Goal: Task Accomplishment & Management: Complete application form

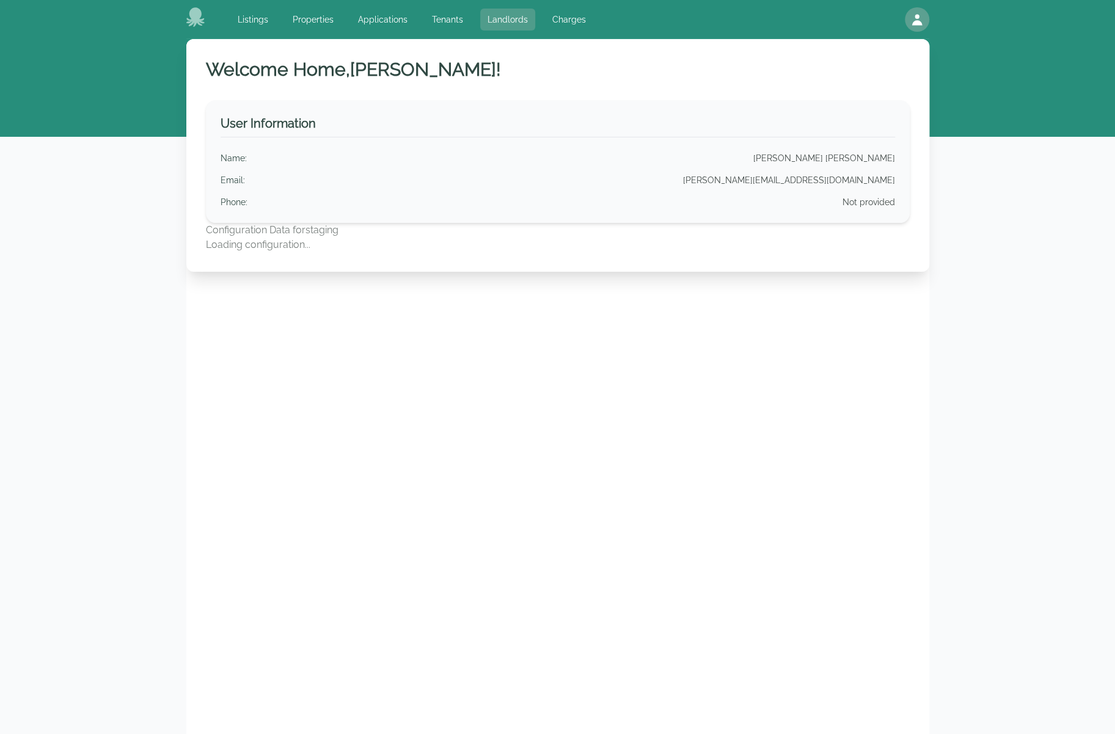
click at [507, 16] on link "Landlords" at bounding box center [507, 20] width 55 height 22
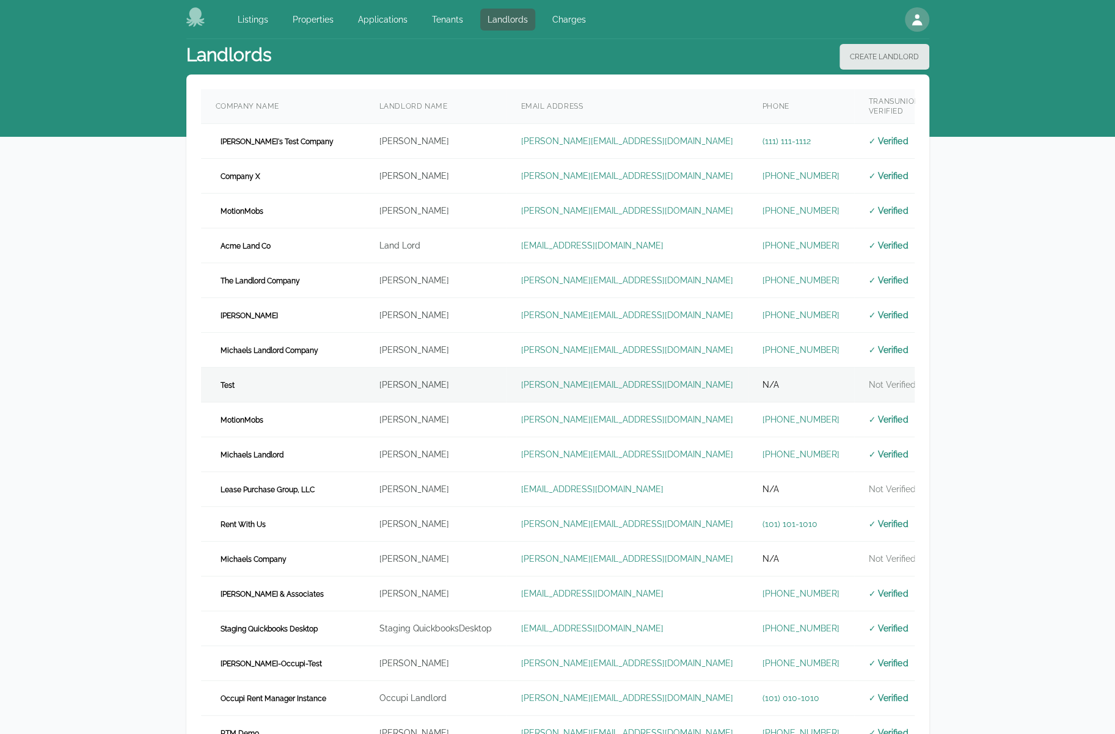
scroll to position [244, 0]
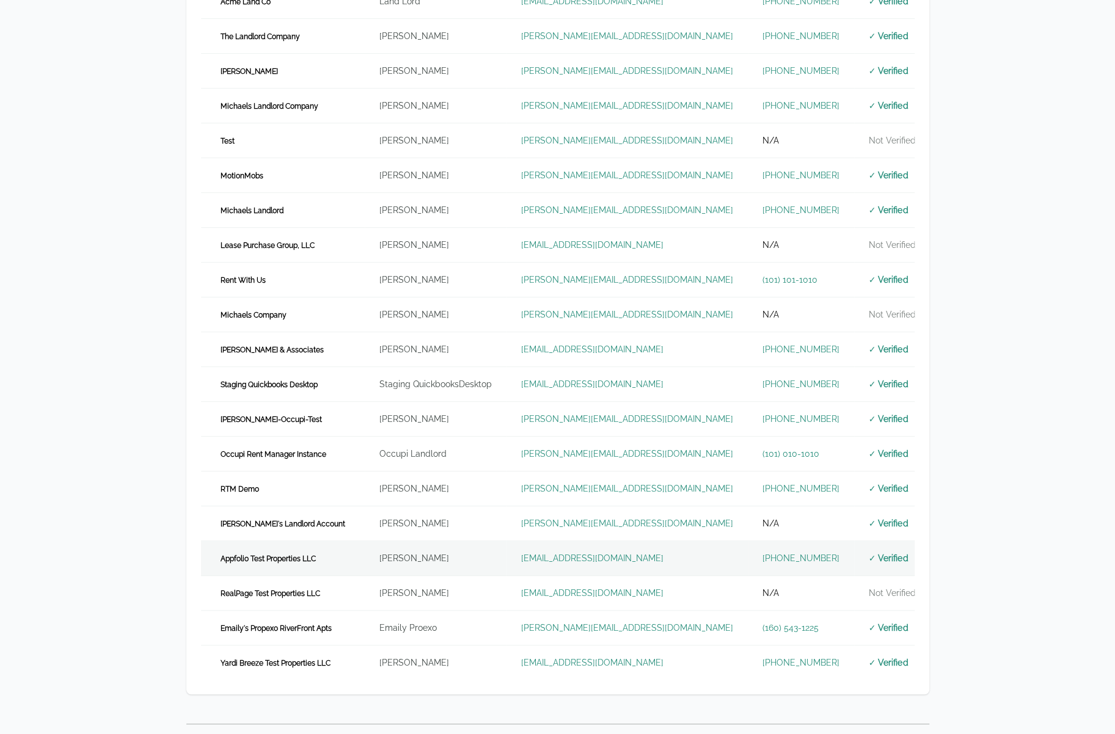
click at [366, 555] on td "John Appleseed" at bounding box center [436, 558] width 142 height 35
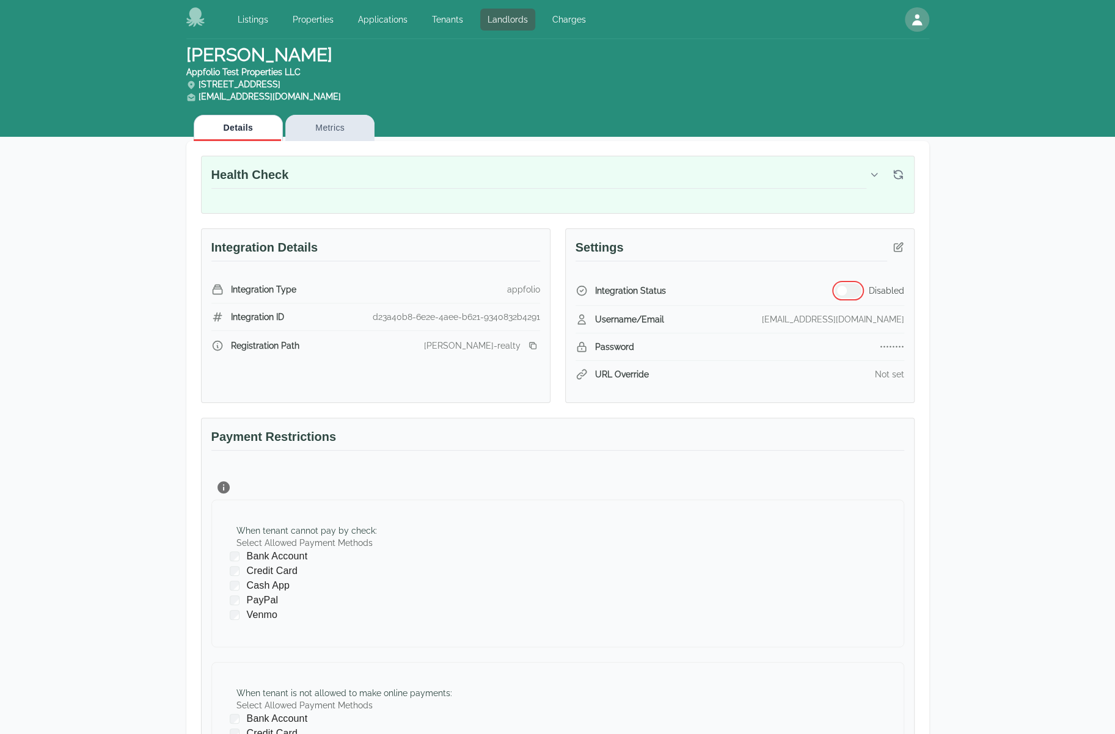
click at [850, 290] on button "button" at bounding box center [847, 290] width 27 height 15
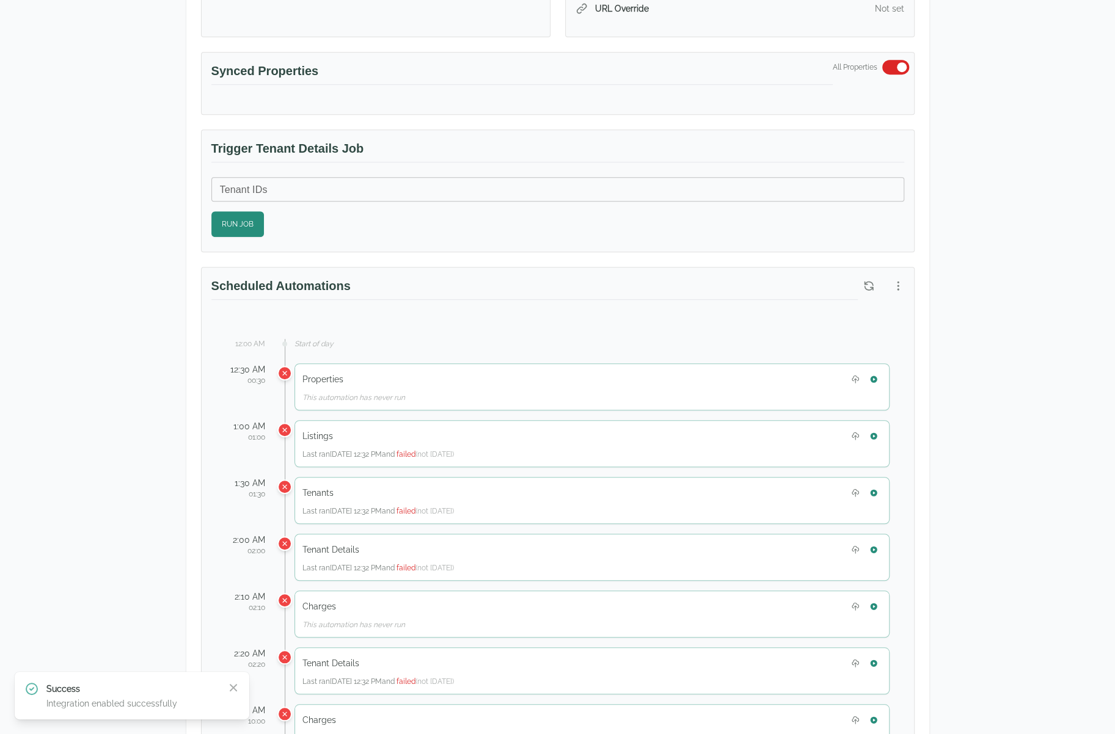
scroll to position [366, 0]
click at [873, 374] on icon "button" at bounding box center [873, 378] width 9 height 9
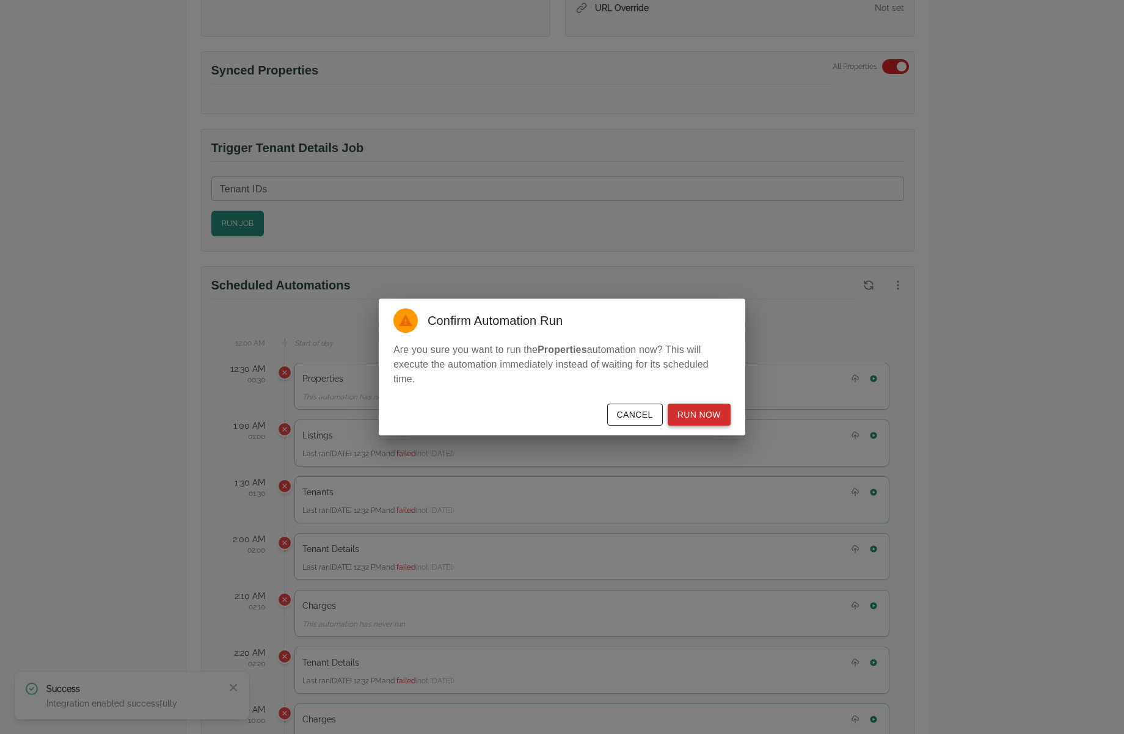
click at [715, 417] on button "Run Now" at bounding box center [699, 415] width 63 height 23
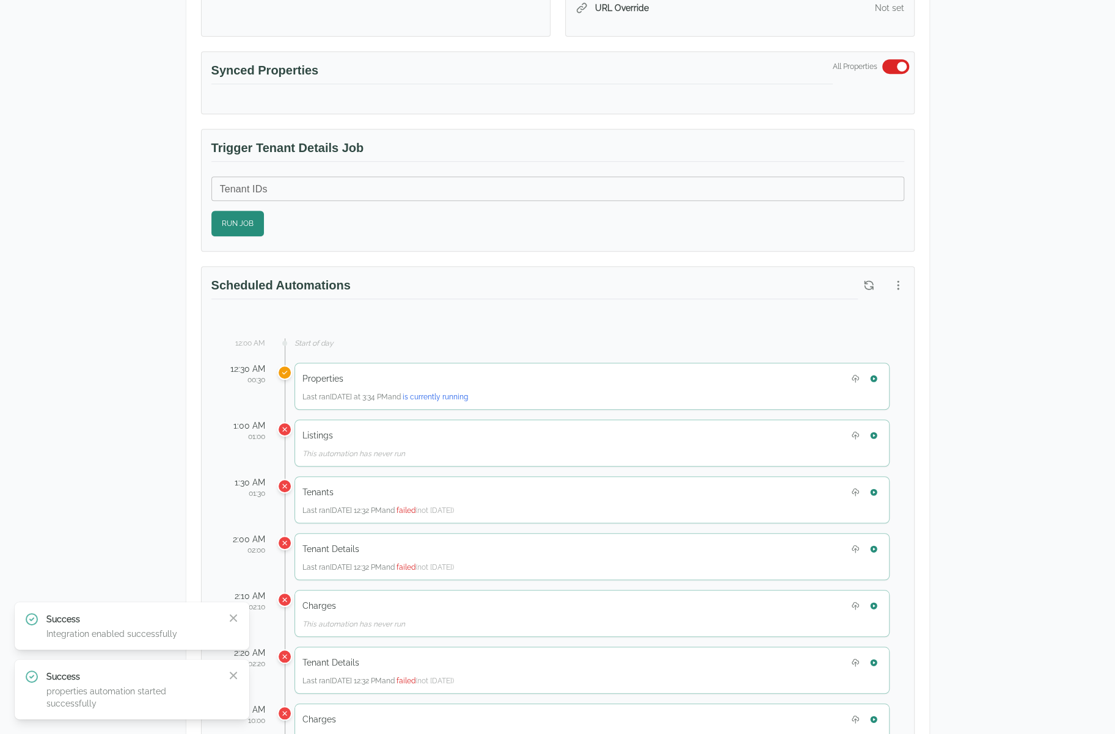
click at [1047, 268] on div "John Appleseed Appfolio Test Properties LLC 2100 Cameron Circle Birmingham, AL …" at bounding box center [557, 630] width 1115 height 1915
click at [888, 277] on button "button" at bounding box center [898, 285] width 22 height 22
click at [871, 336] on span "View Automation History" at bounding box center [839, 330] width 108 height 15
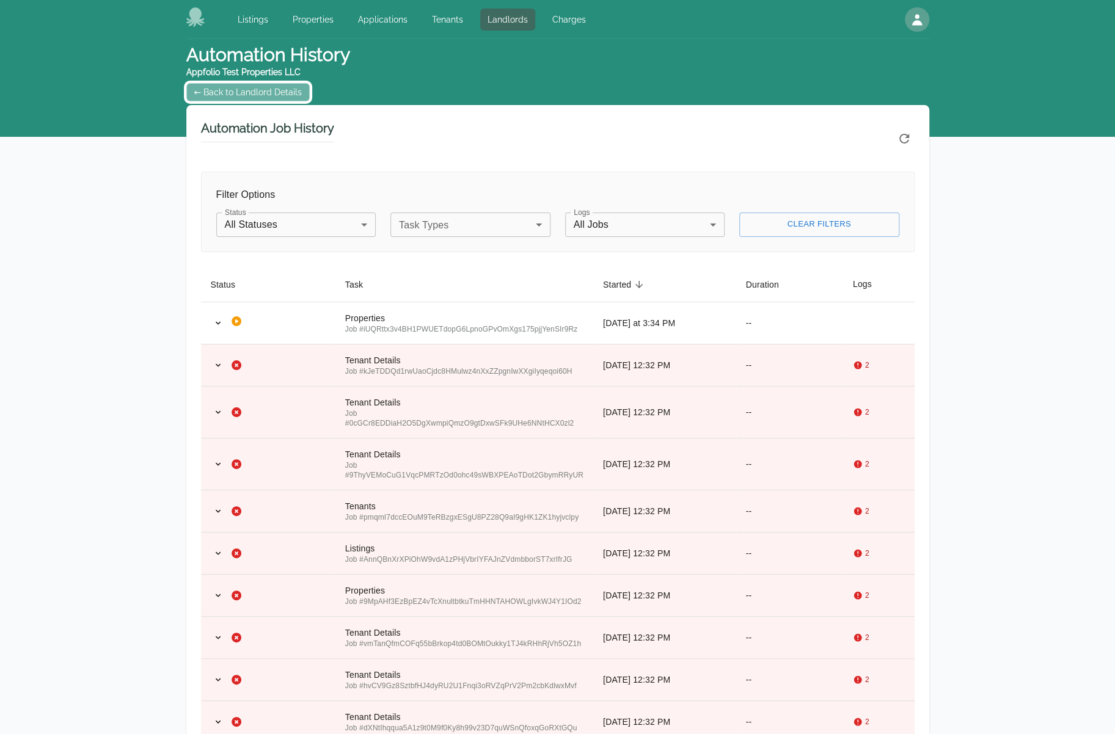
click at [275, 89] on link "← Back to Landlord Details" at bounding box center [248, 92] width 124 height 18
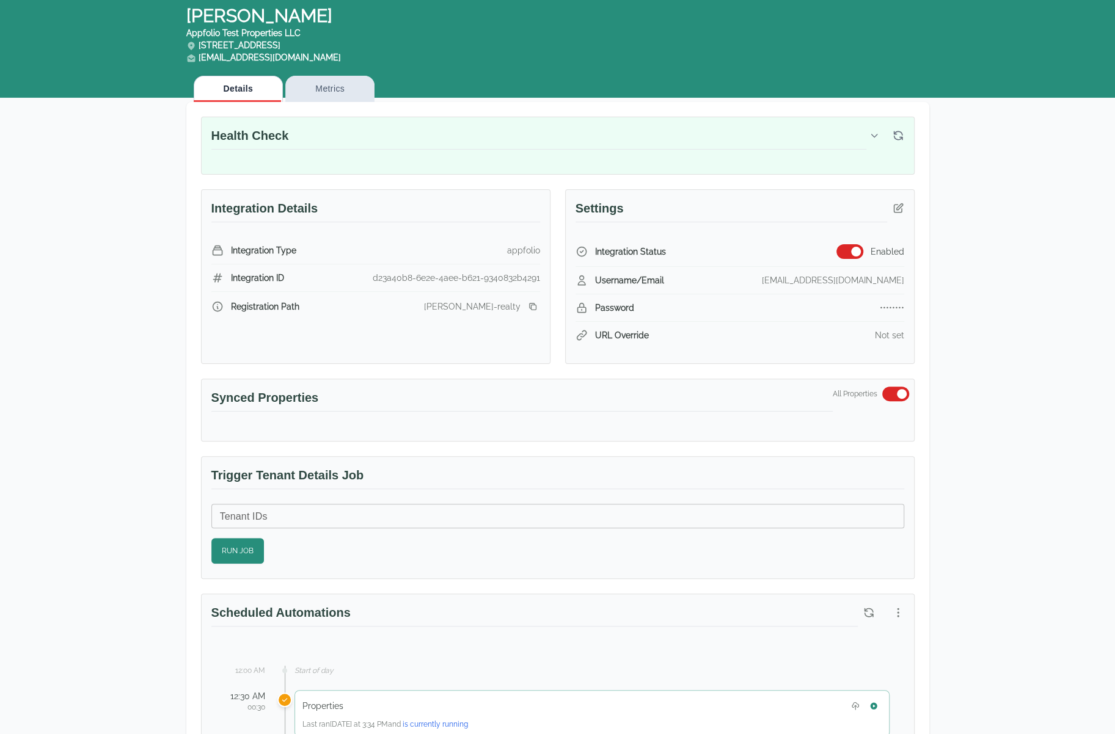
scroll to position [244, 0]
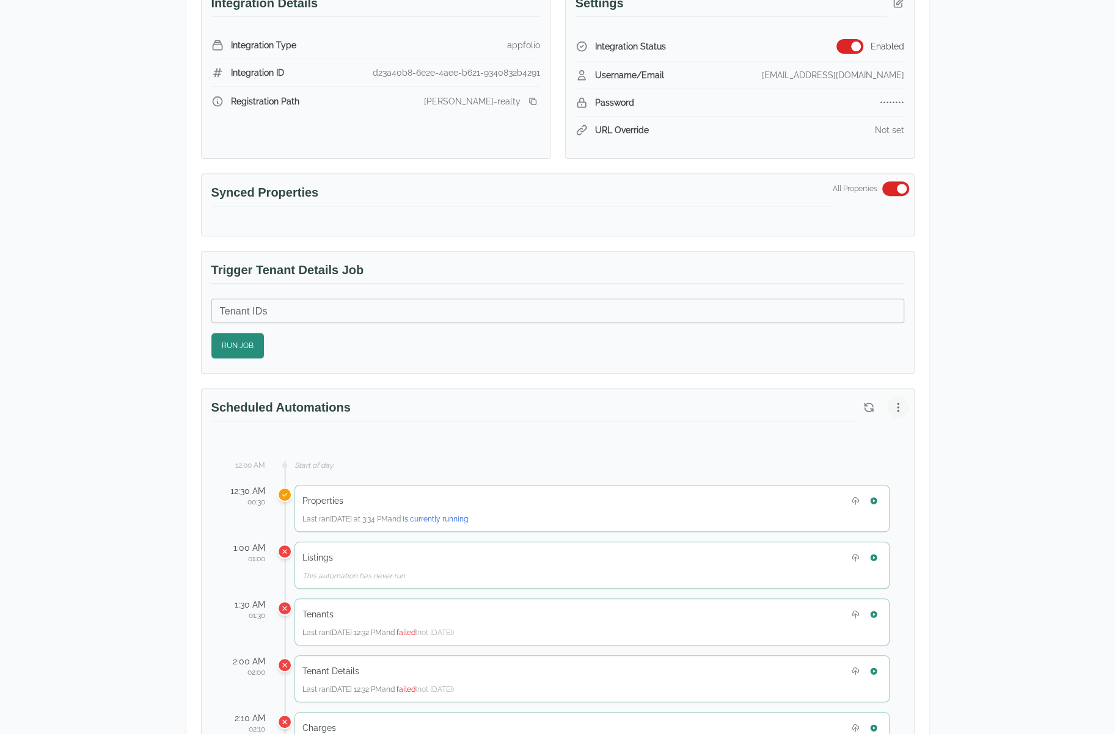
click at [892, 410] on button "button" at bounding box center [898, 407] width 22 height 22
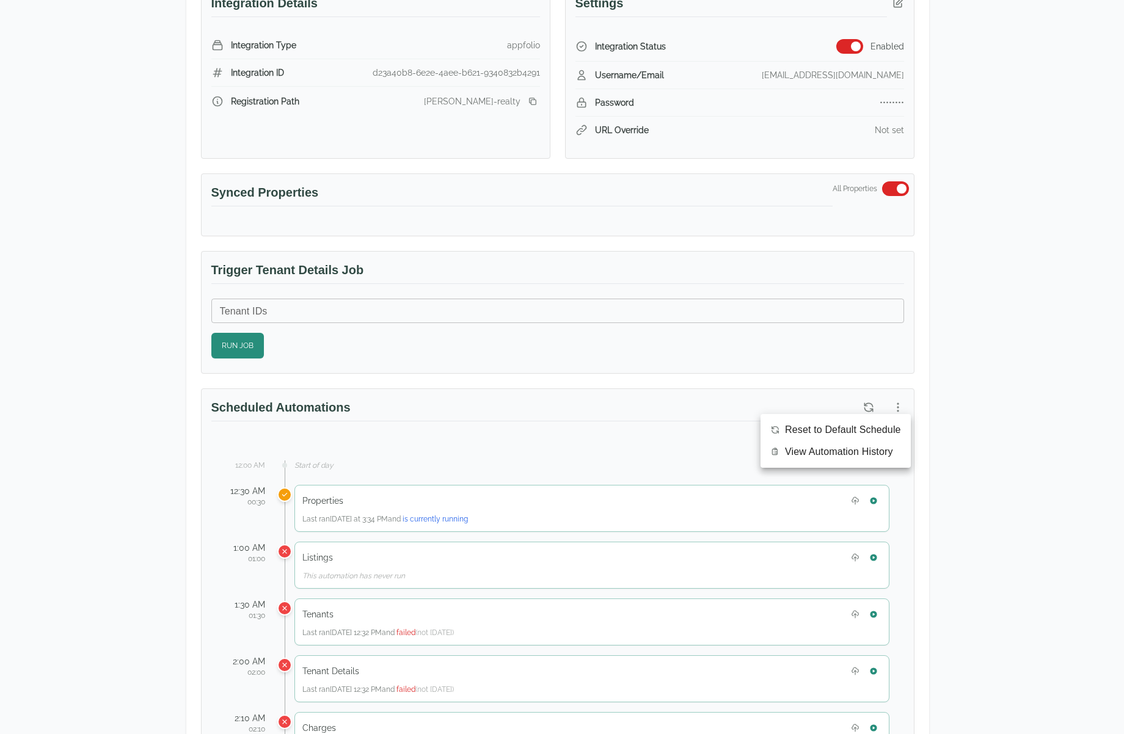
click at [836, 447] on span "View Automation History" at bounding box center [839, 452] width 108 height 15
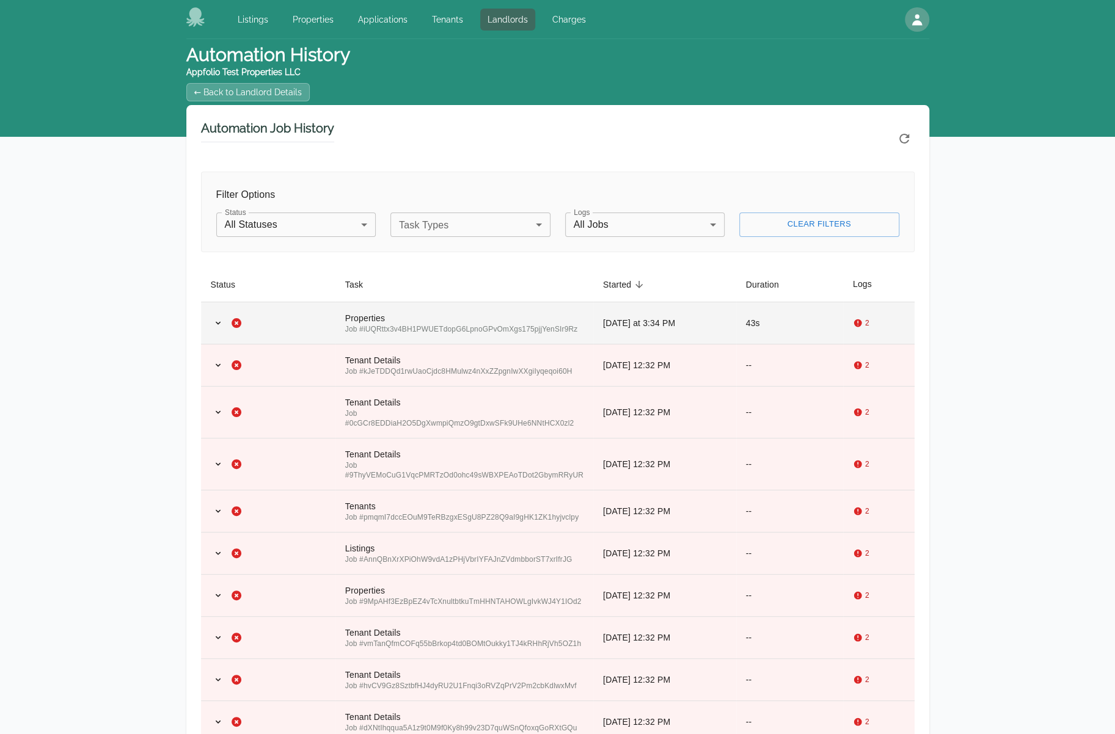
click at [481, 326] on div "Job # iUQRttx3v4BH1PWUETdopG6LpnoGPvOmXgs175pjjYenSIr9Rz" at bounding box center [464, 329] width 238 height 10
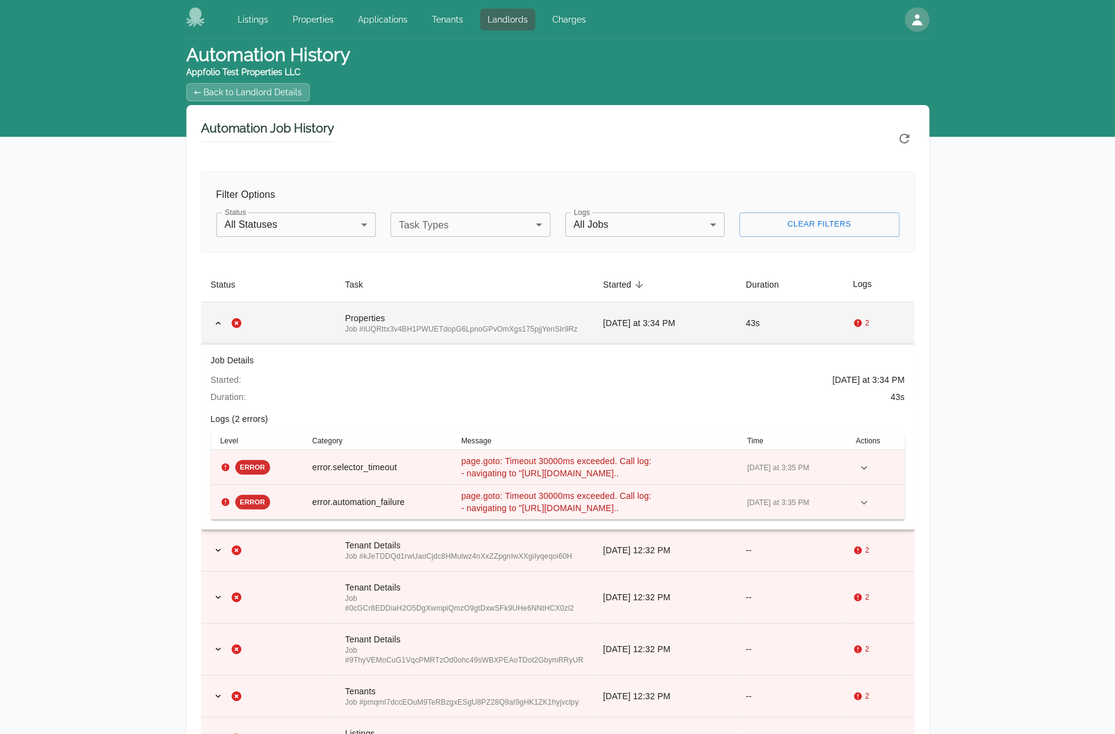
click at [485, 319] on div "Properties" at bounding box center [464, 318] width 238 height 12
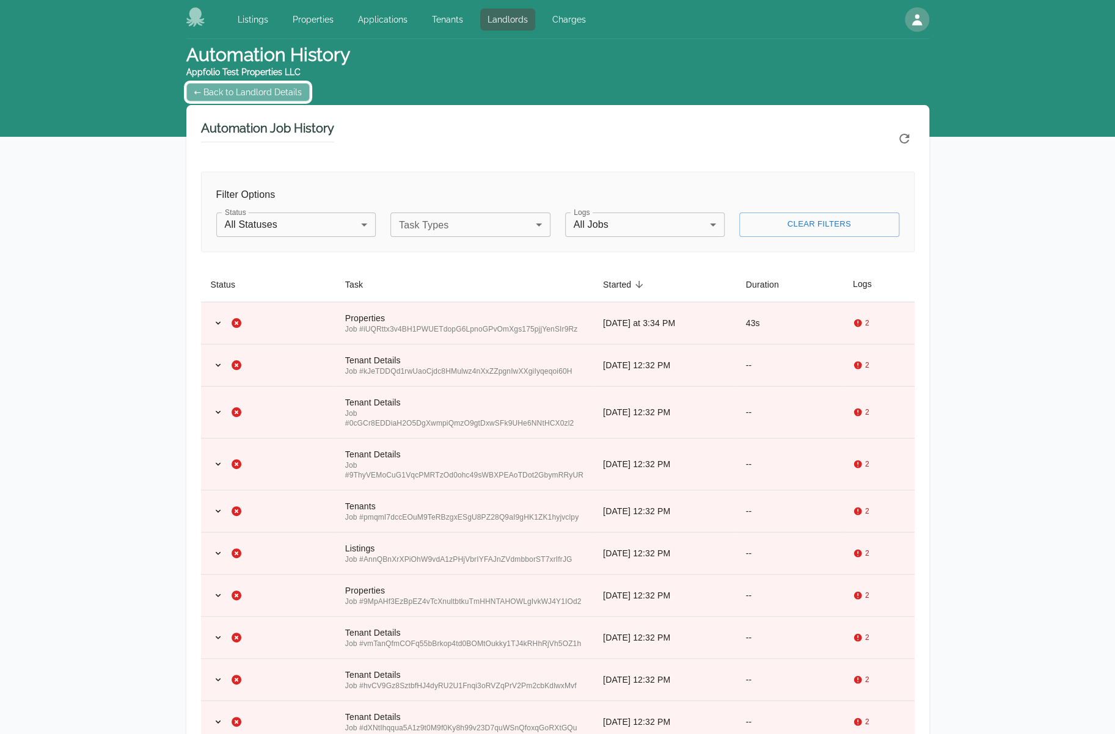
click at [241, 95] on link "← Back to Landlord Details" at bounding box center [248, 92] width 124 height 18
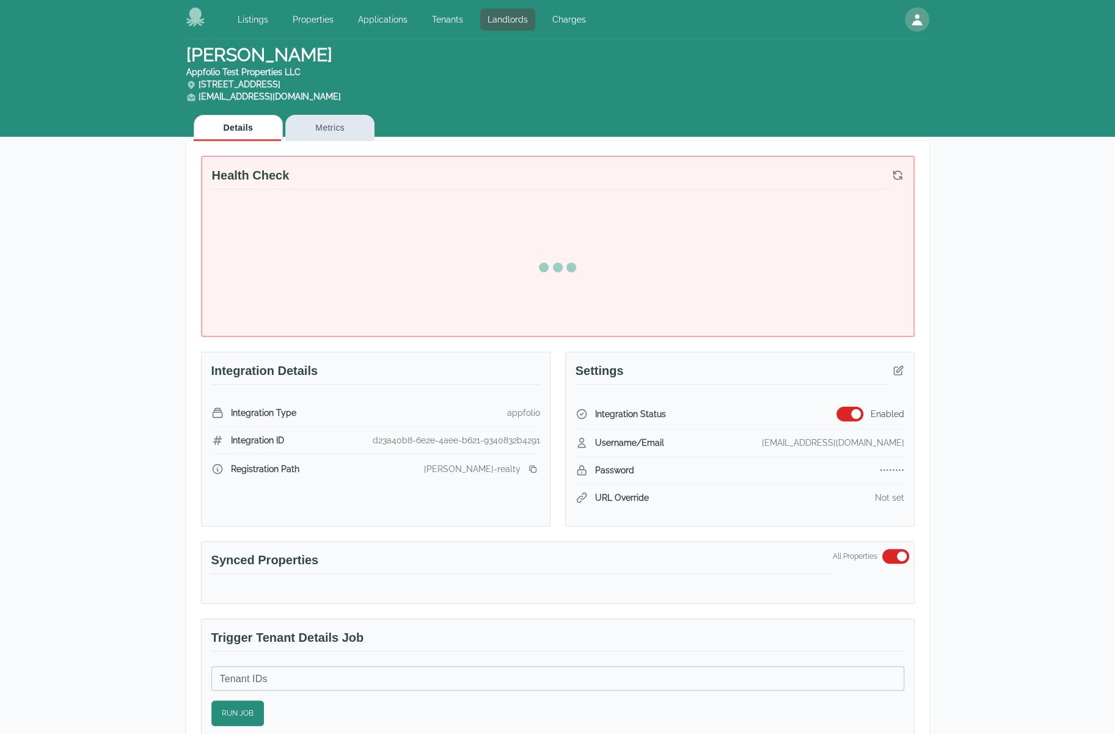
scroll to position [365, 0]
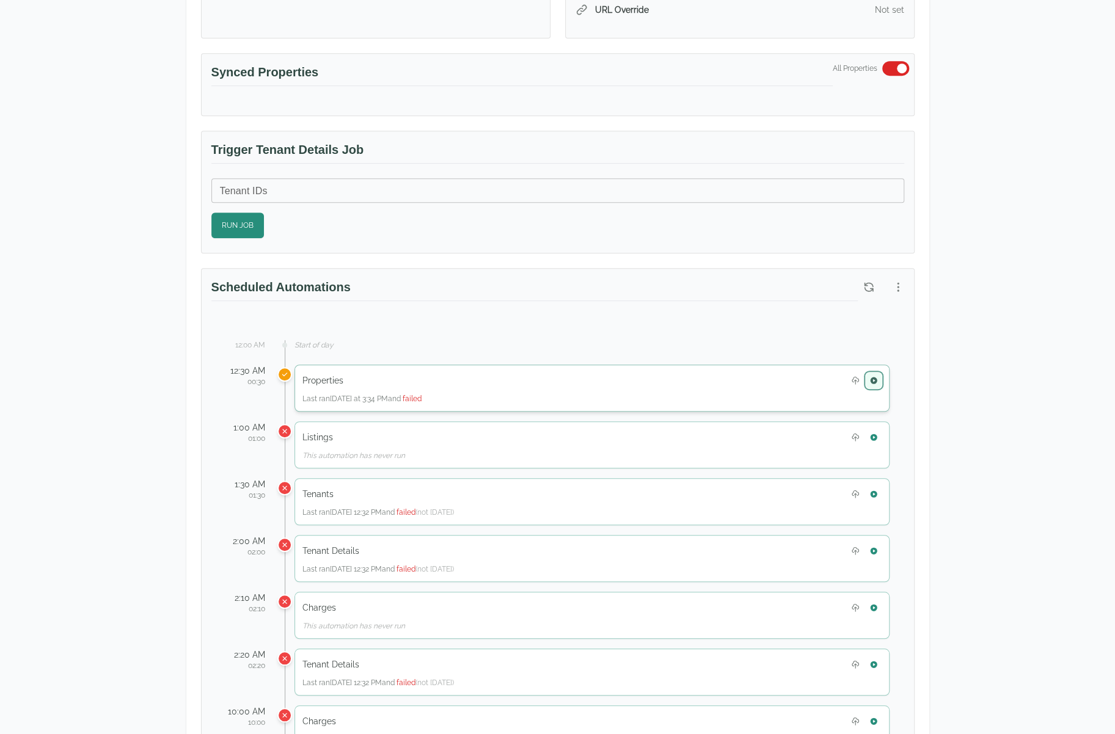
click at [875, 377] on icon "button" at bounding box center [873, 380] width 7 height 7
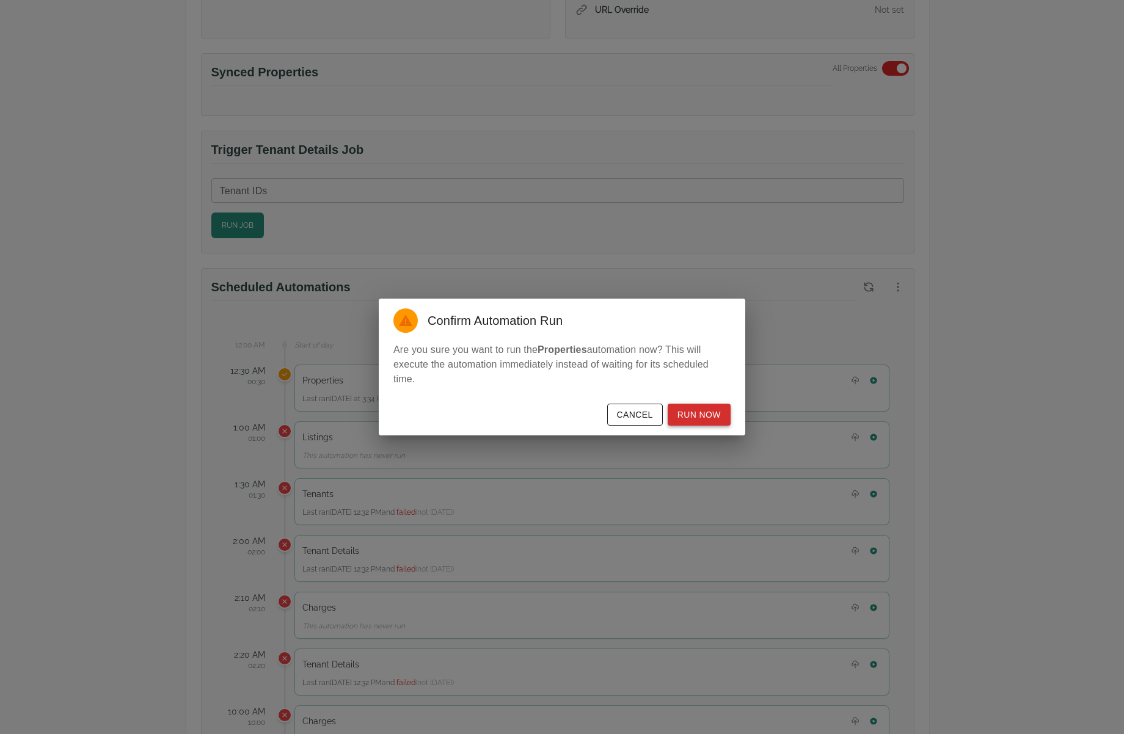
click at [709, 413] on button "Run Now" at bounding box center [699, 415] width 63 height 23
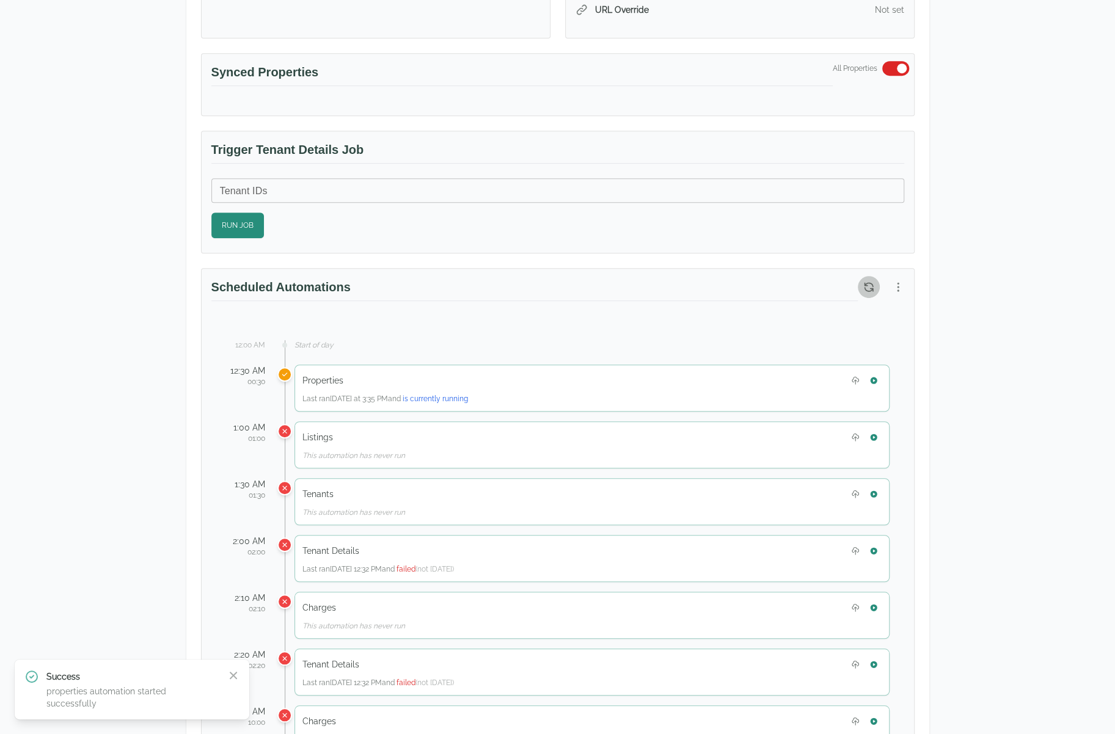
click at [862, 282] on icon "button" at bounding box center [868, 287] width 12 height 12
click at [901, 281] on icon "button" at bounding box center [898, 287] width 12 height 12
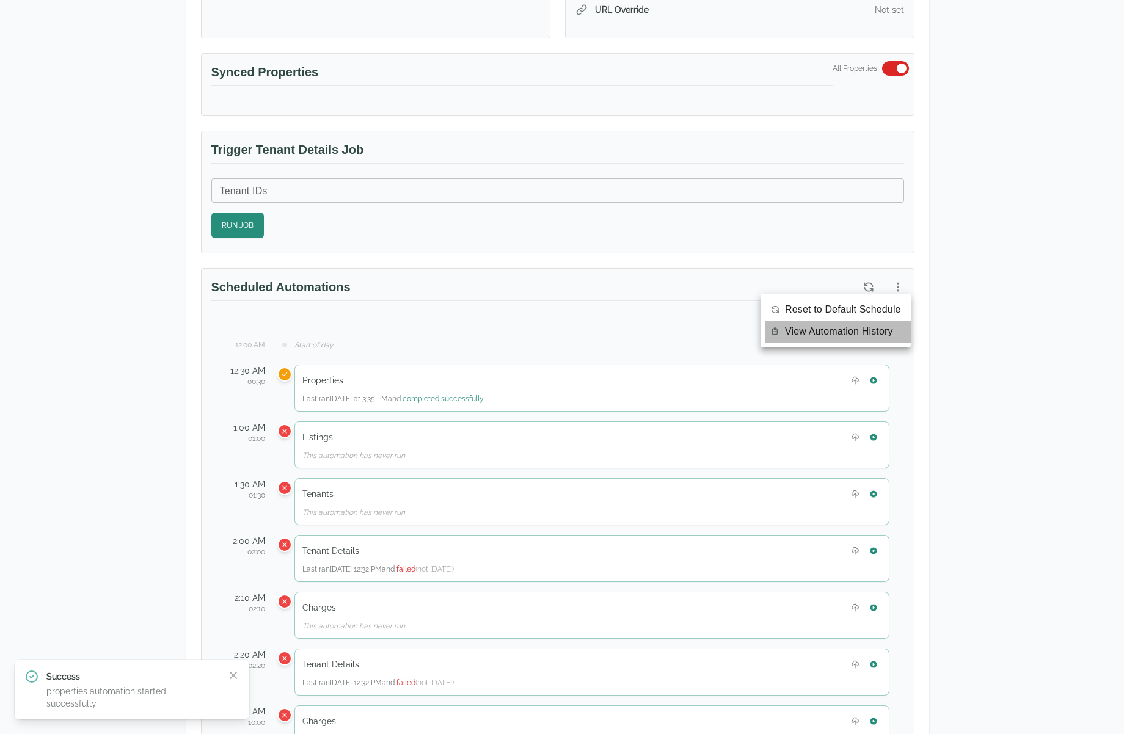
click at [864, 327] on span "View Automation History" at bounding box center [839, 331] width 108 height 15
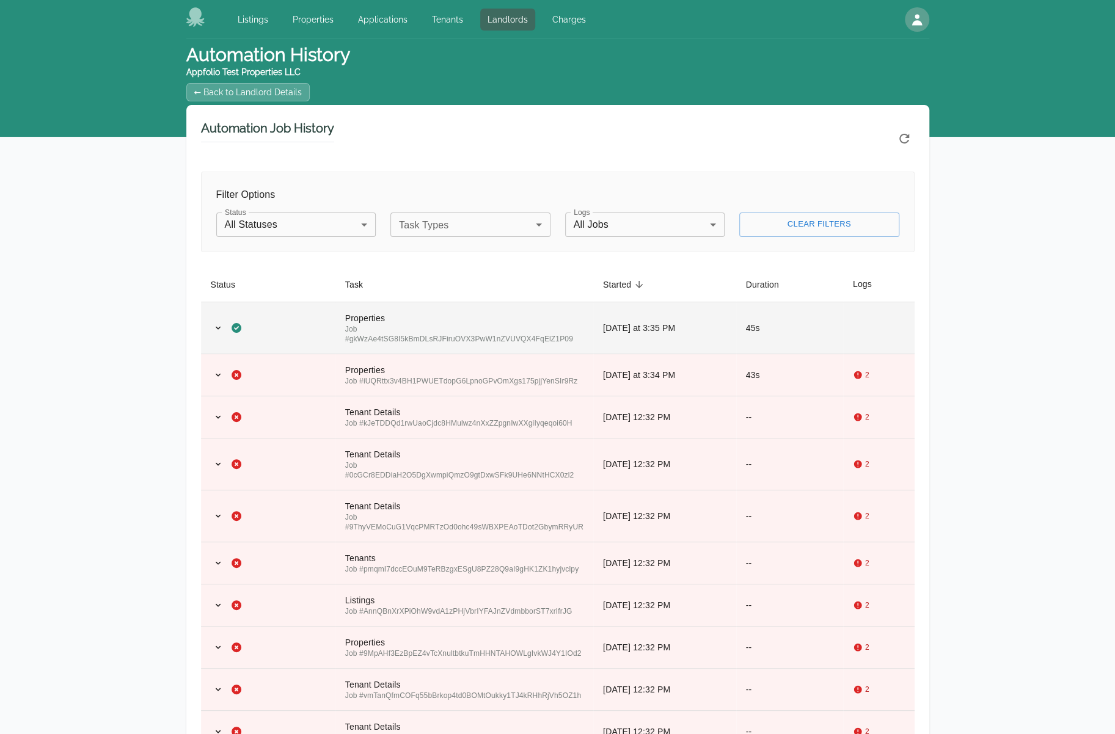
click at [627, 344] on td "[DATE] at 3:35 PM" at bounding box center [664, 328] width 143 height 52
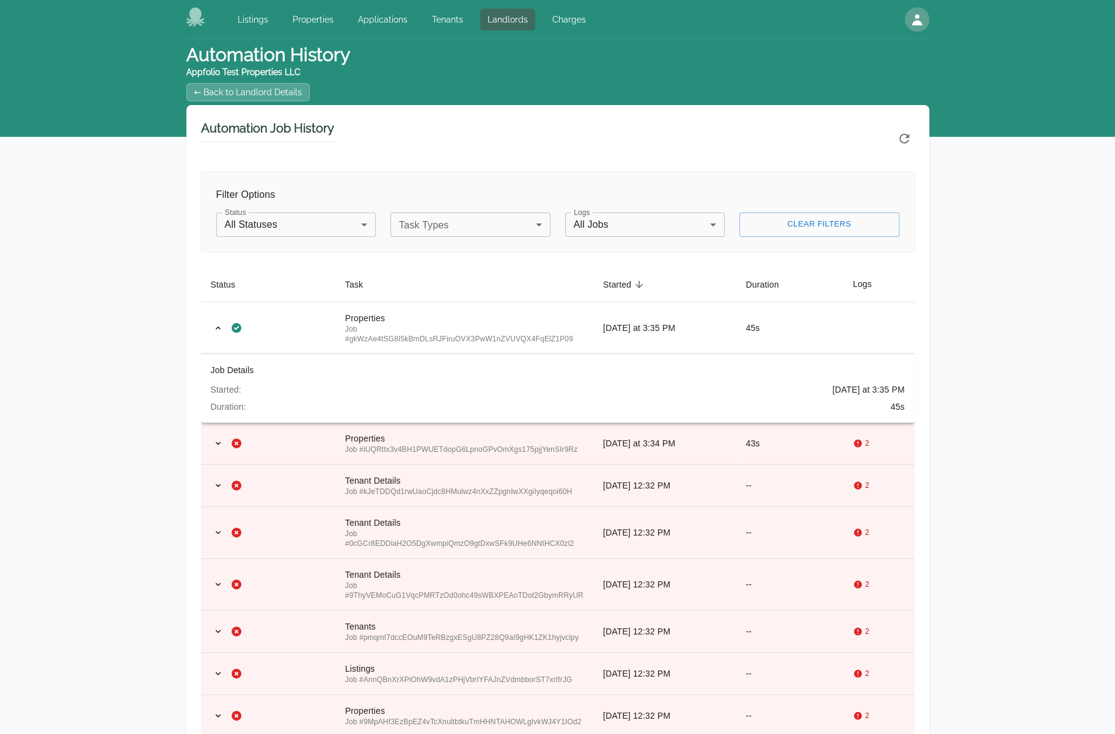
click at [255, 81] on h1 "Automation History Appfolio Test Properties LLC ← Back to Landlord Details" at bounding box center [268, 72] width 164 height 56
click at [297, 91] on link "← Back to Landlord Details" at bounding box center [248, 92] width 124 height 18
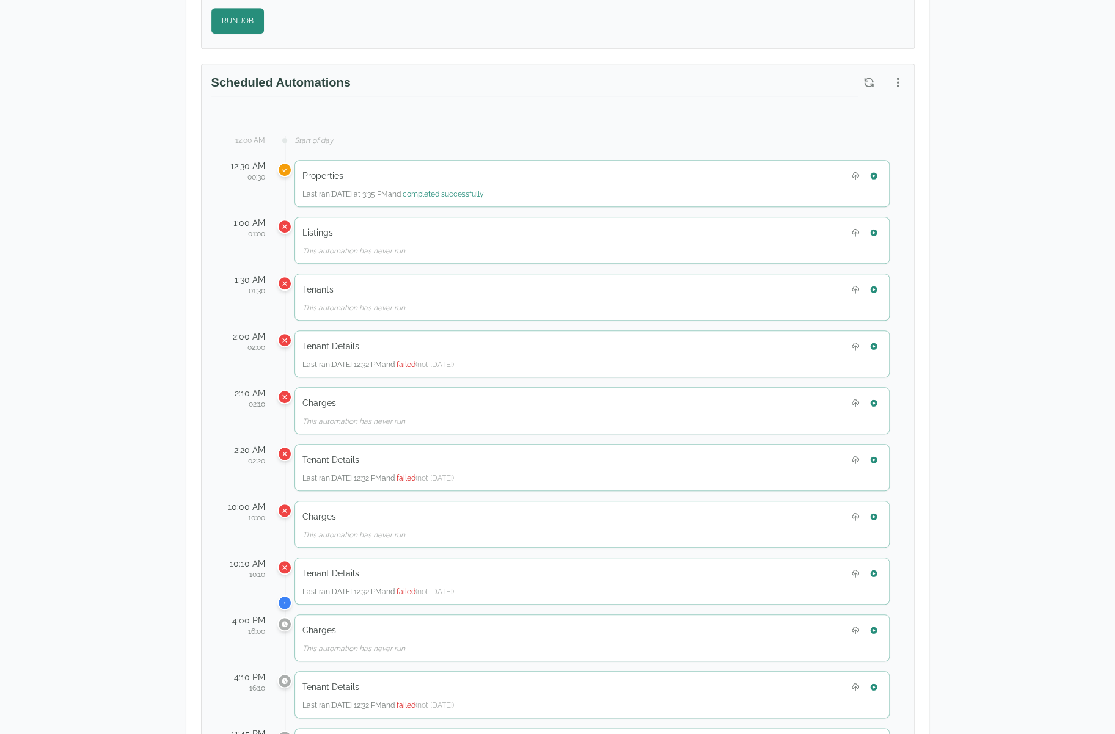
scroll to position [611, 0]
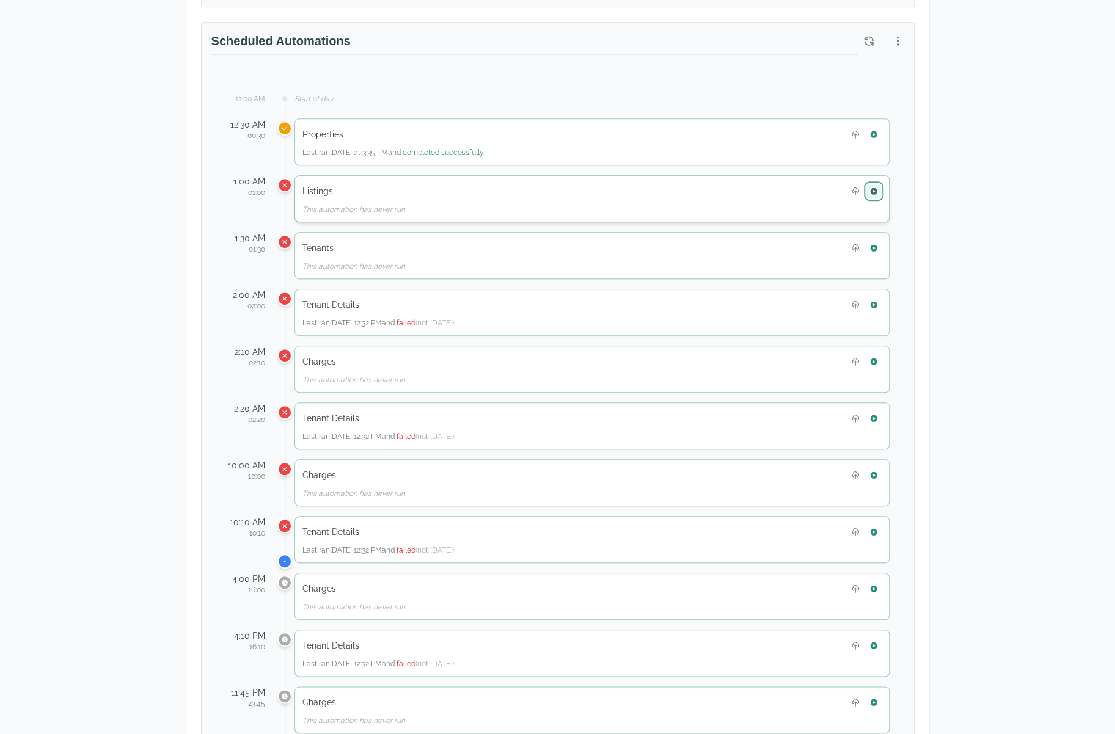
click at [878, 186] on button "button" at bounding box center [874, 191] width 16 height 16
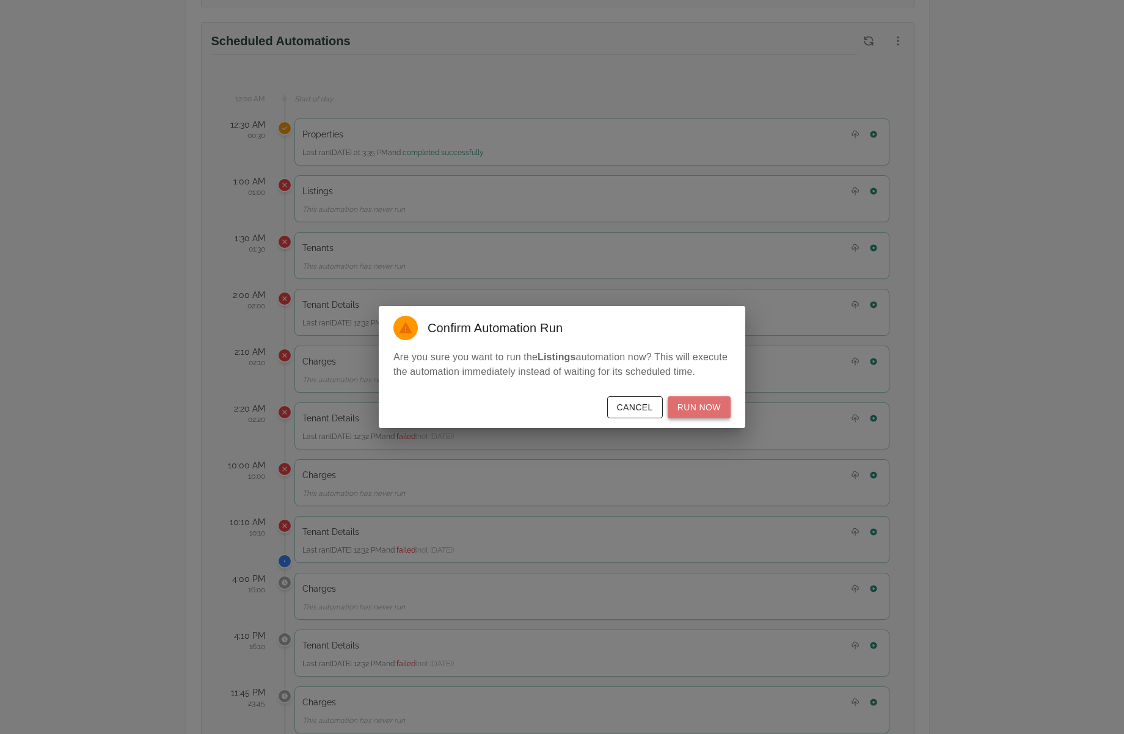
click at [713, 412] on button "Run Now" at bounding box center [699, 407] width 63 height 23
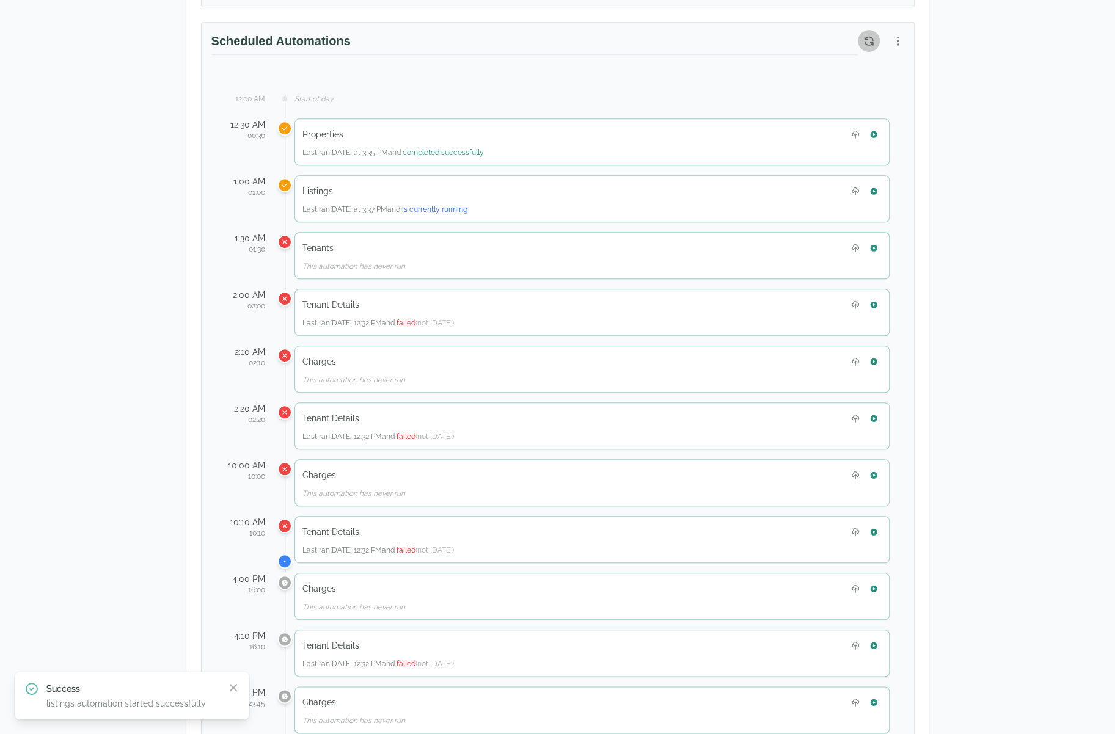
click at [860, 34] on button "button" at bounding box center [869, 41] width 22 height 22
click at [870, 43] on button "button" at bounding box center [869, 41] width 22 height 22
click at [873, 35] on icon "button" at bounding box center [868, 41] width 12 height 12
click at [872, 37] on icon "button" at bounding box center [868, 41] width 12 height 12
click at [904, 43] on button "button" at bounding box center [898, 41] width 22 height 22
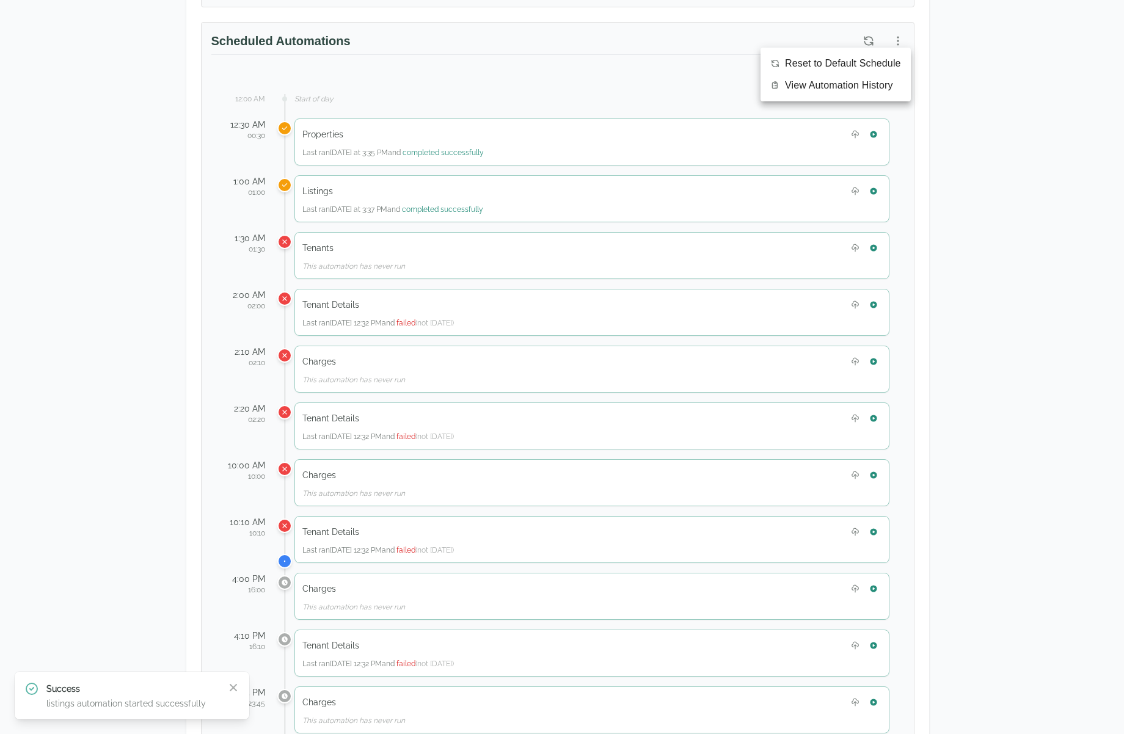
click at [897, 81] on li "View Automation History" at bounding box center [835, 86] width 150 height 22
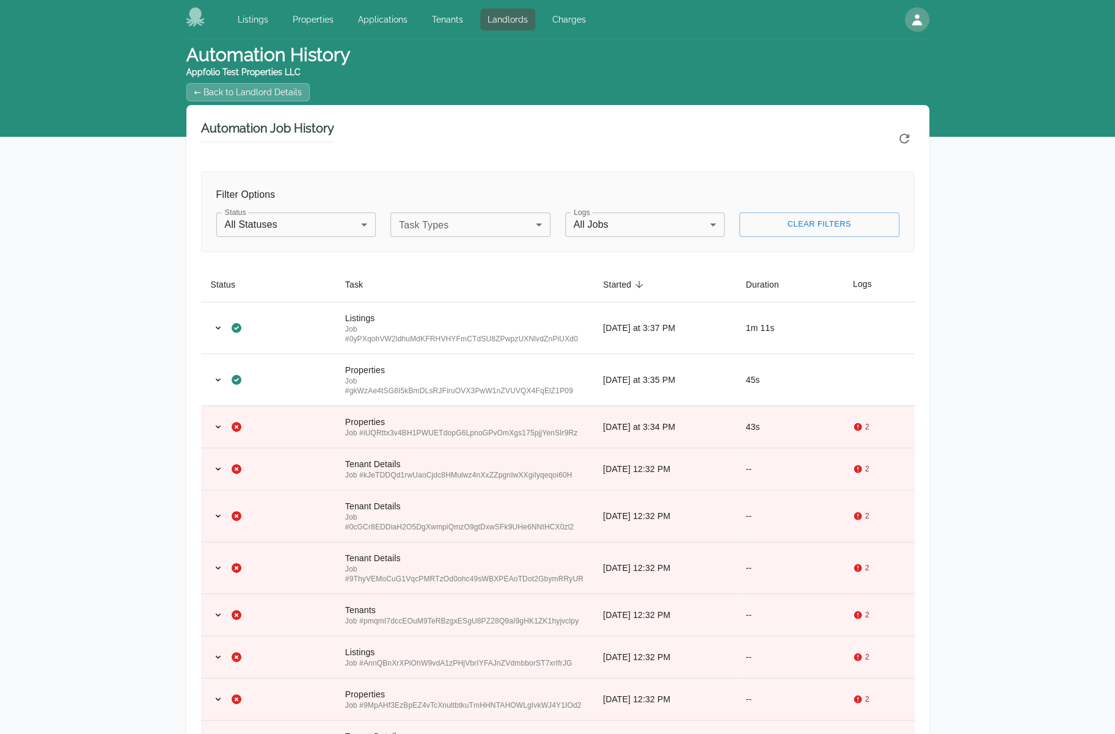
drag, startPoint x: 0, startPoint y: 0, endPoint x: 871, endPoint y: 49, distance: 872.4
click at [871, 49] on header "Automation History Appfolio Test Properties LLC ← Back to Landlord Details" at bounding box center [557, 72] width 743 height 66
click at [296, 97] on link "← Back to Landlord Details" at bounding box center [248, 92] width 124 height 18
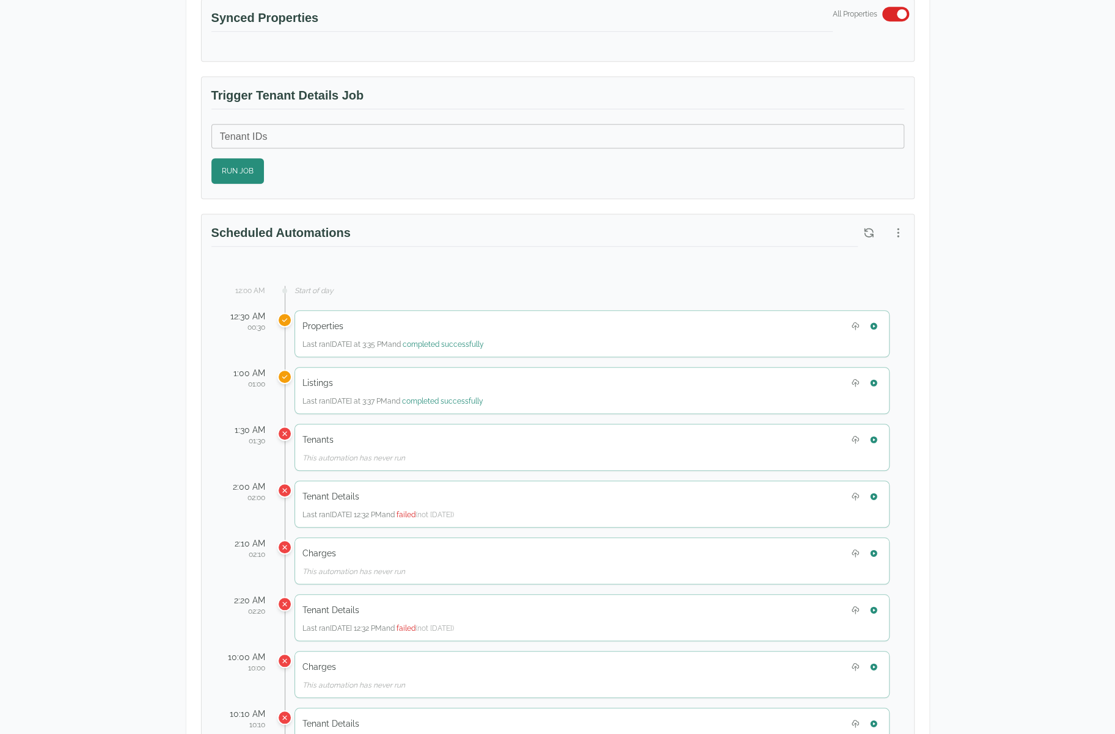
scroll to position [428, 0]
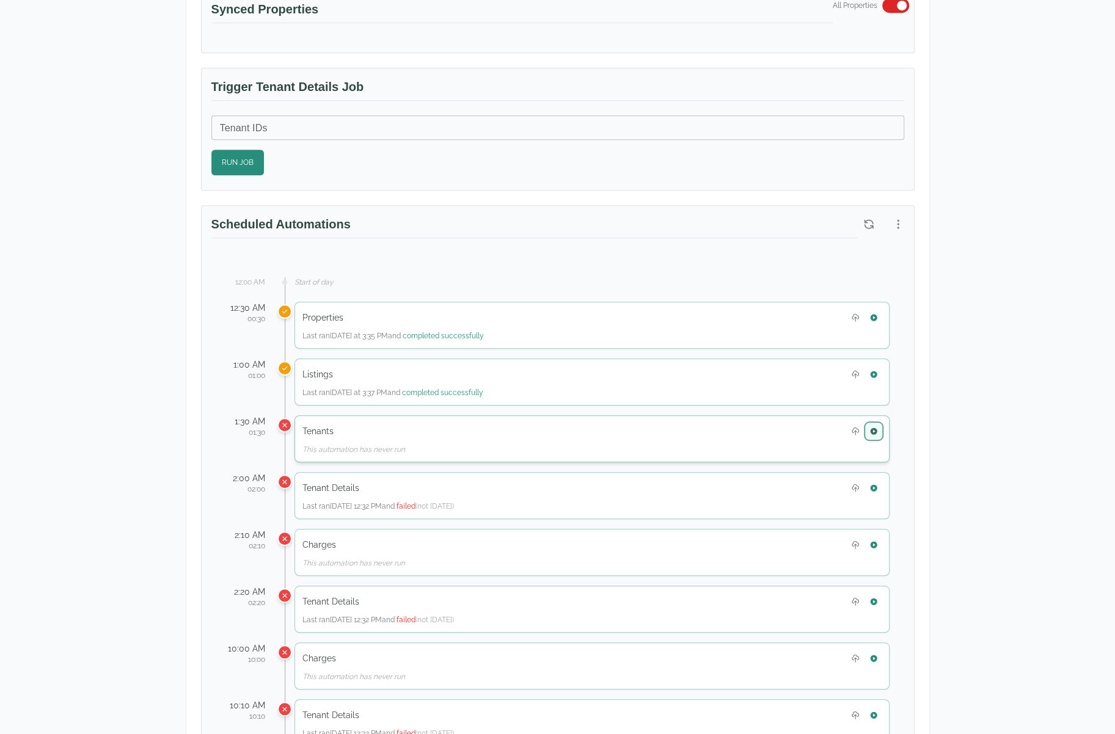
click at [871, 428] on icon "button" at bounding box center [873, 431] width 7 height 7
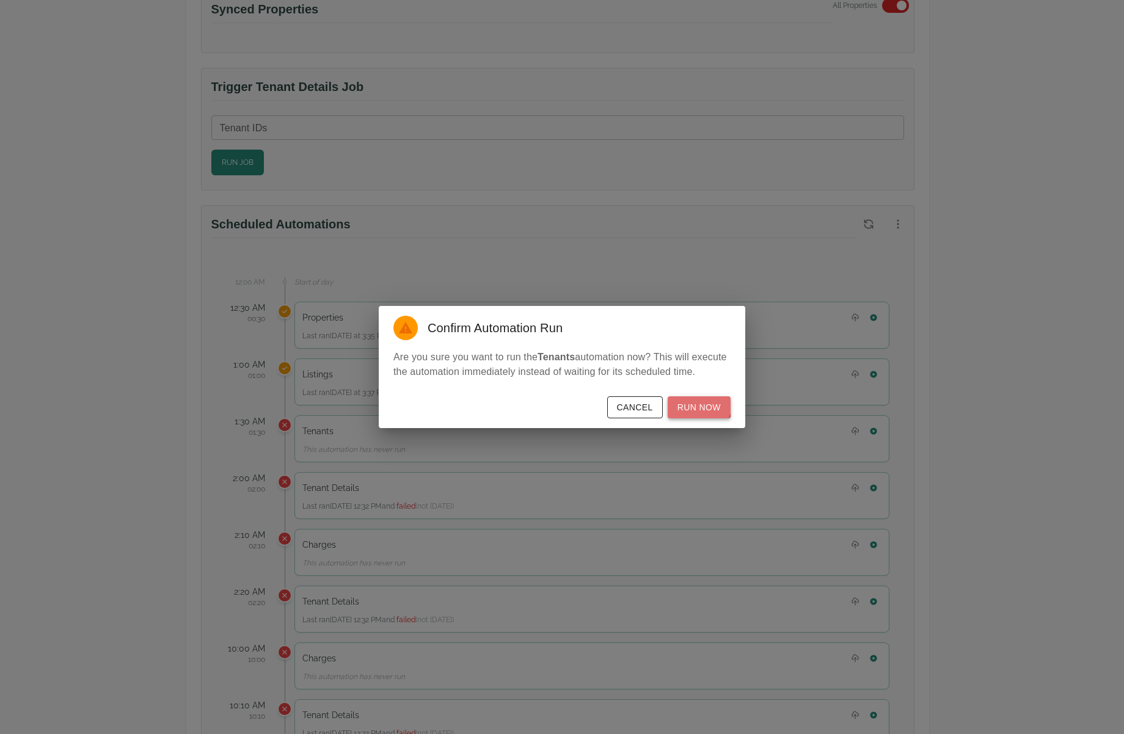
click at [698, 404] on button "Run Now" at bounding box center [699, 407] width 63 height 23
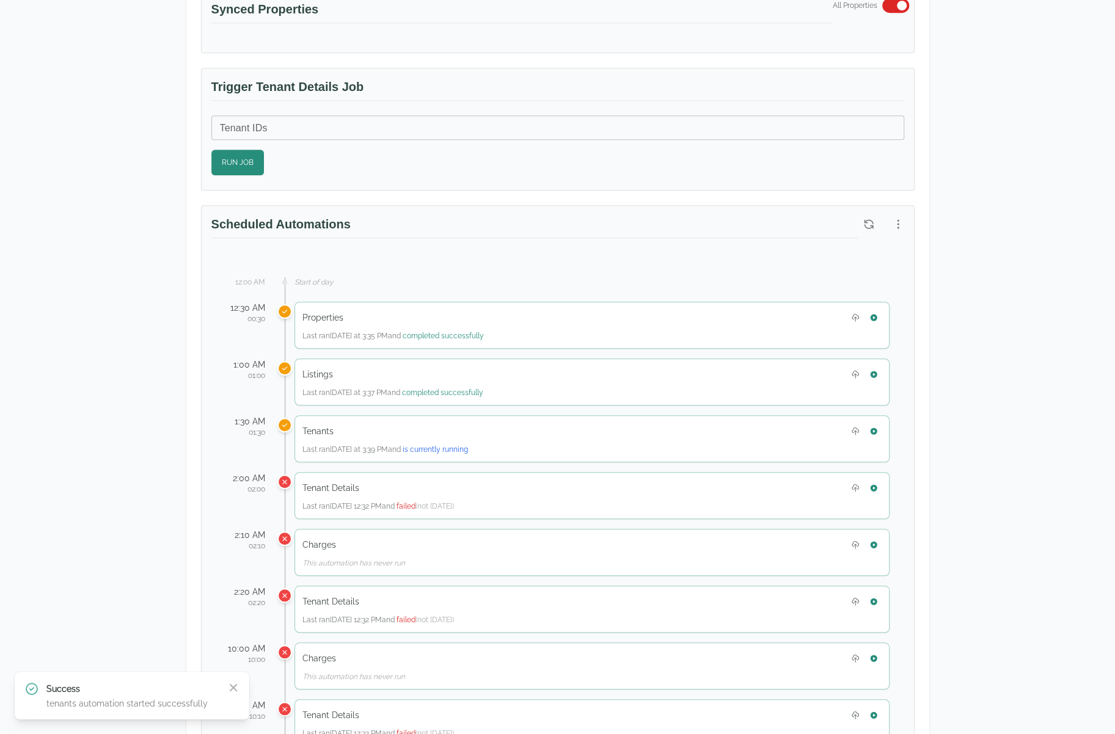
click at [1014, 258] on div "John Appleseed Appfolio Test Properties LLC 2100 Cameron Circle Birmingham, AL …" at bounding box center [557, 569] width 1115 height 1915
click at [864, 220] on icon "button" at bounding box center [868, 224] width 8 height 8
click at [897, 227] on button "button" at bounding box center [898, 224] width 22 height 22
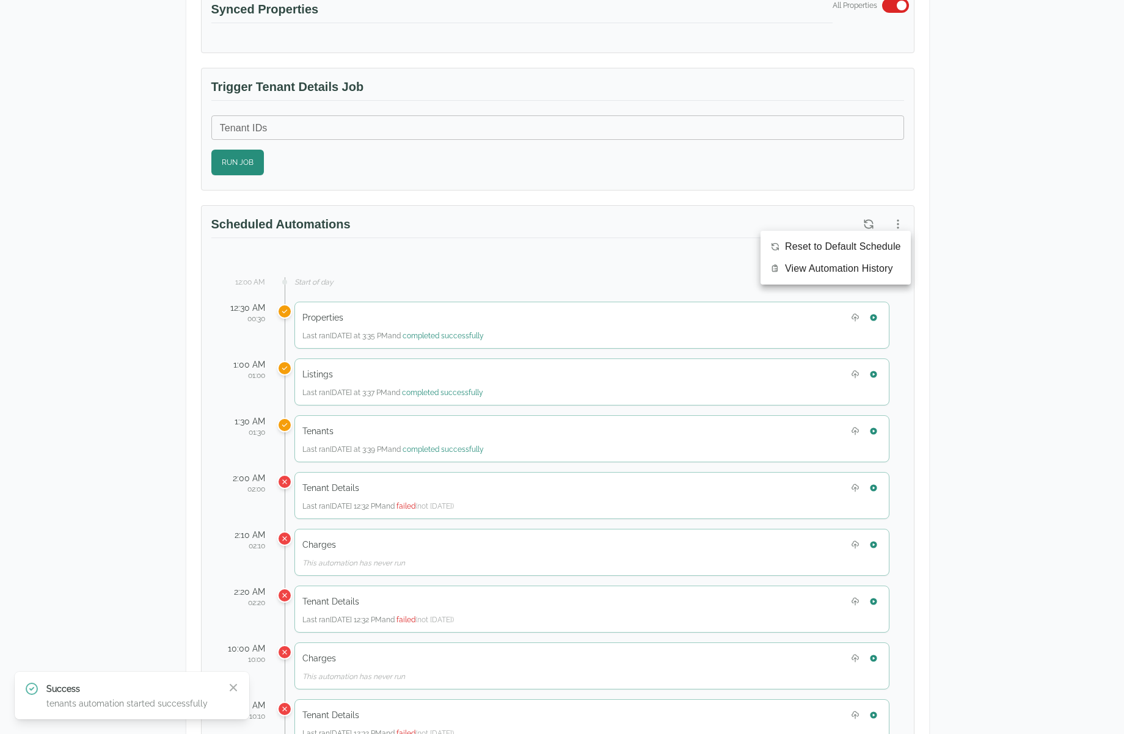
click at [881, 271] on span "View Automation History" at bounding box center [839, 268] width 108 height 15
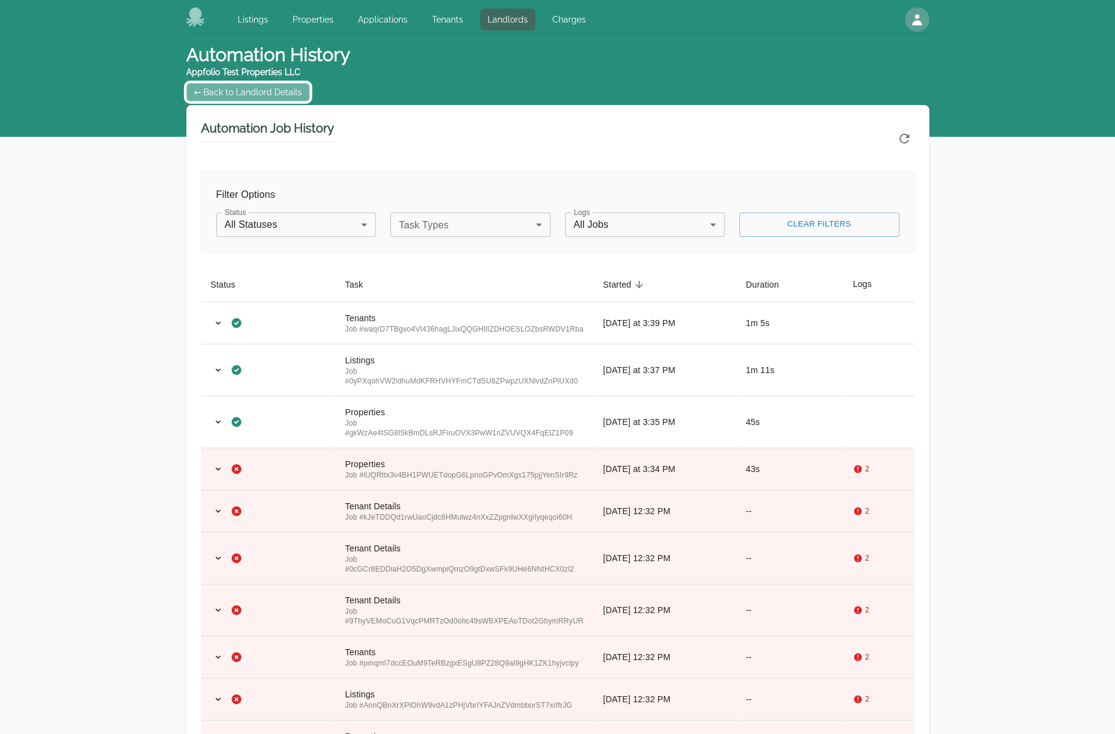
click at [279, 85] on link "← Back to Landlord Details" at bounding box center [248, 92] width 124 height 18
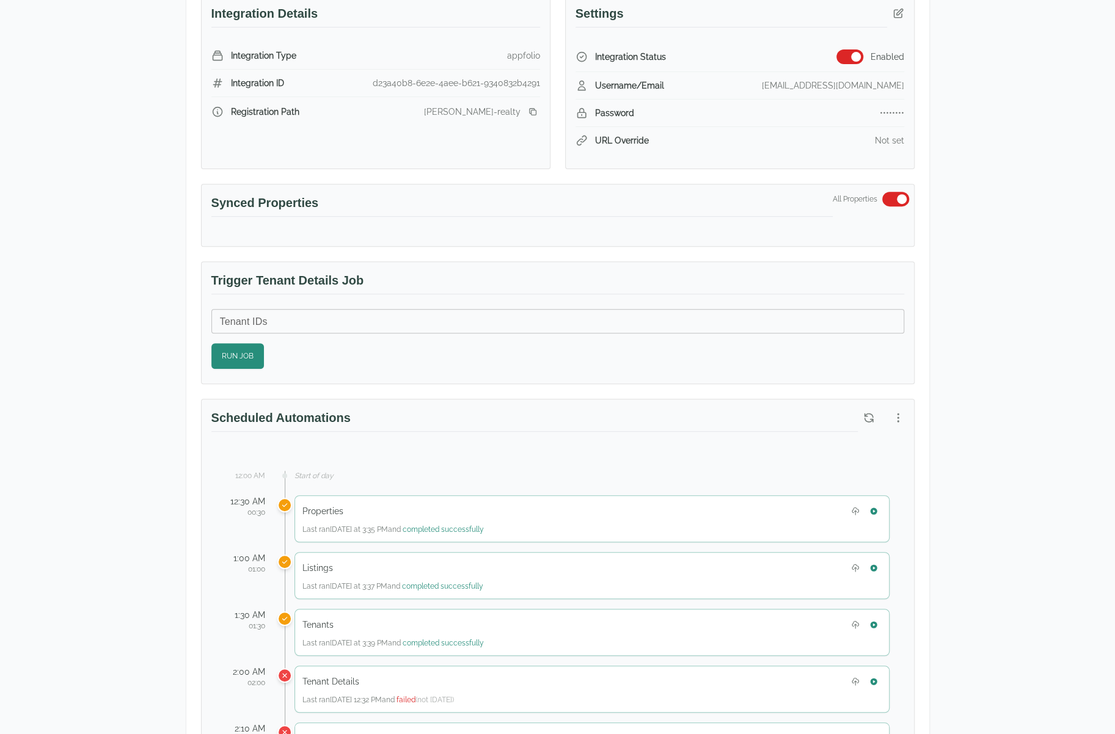
scroll to position [59, 0]
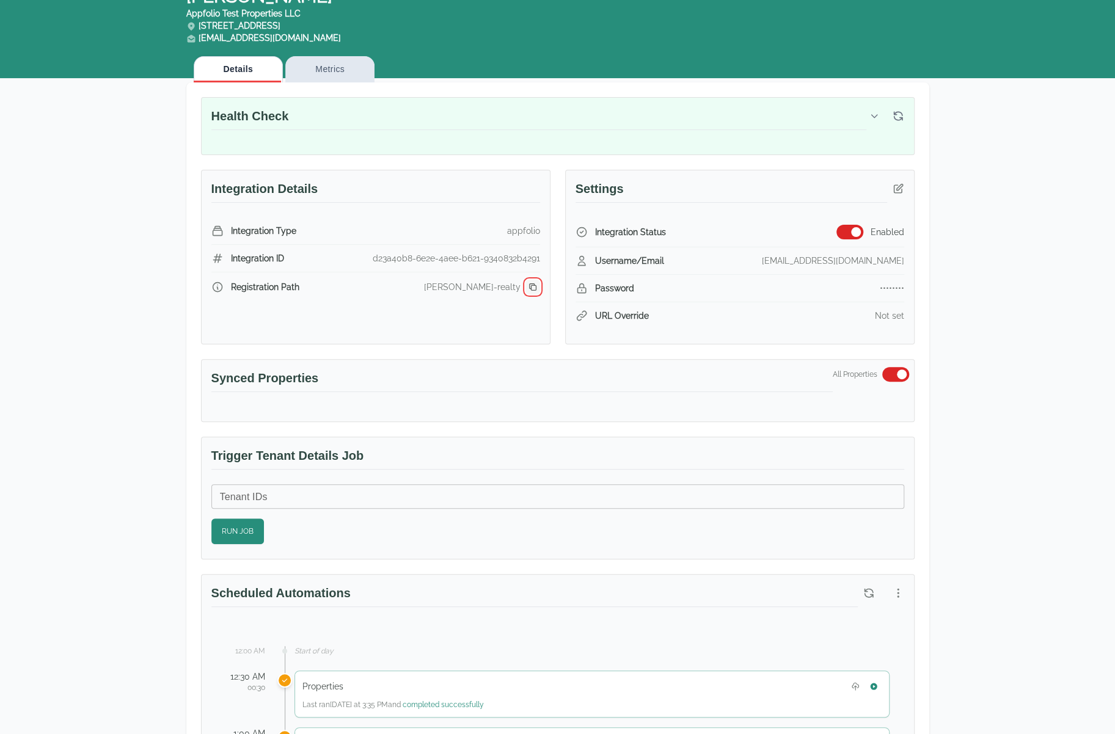
click at [533, 282] on icon "button" at bounding box center [533, 287] width 10 height 10
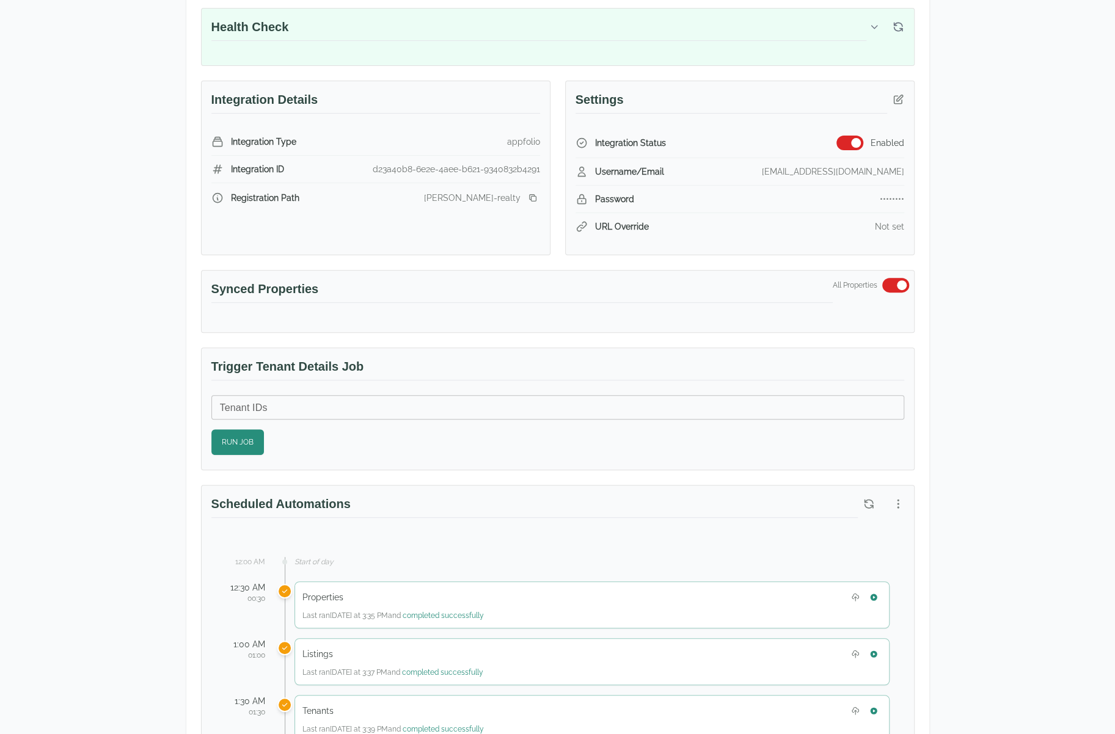
scroll to position [0, 0]
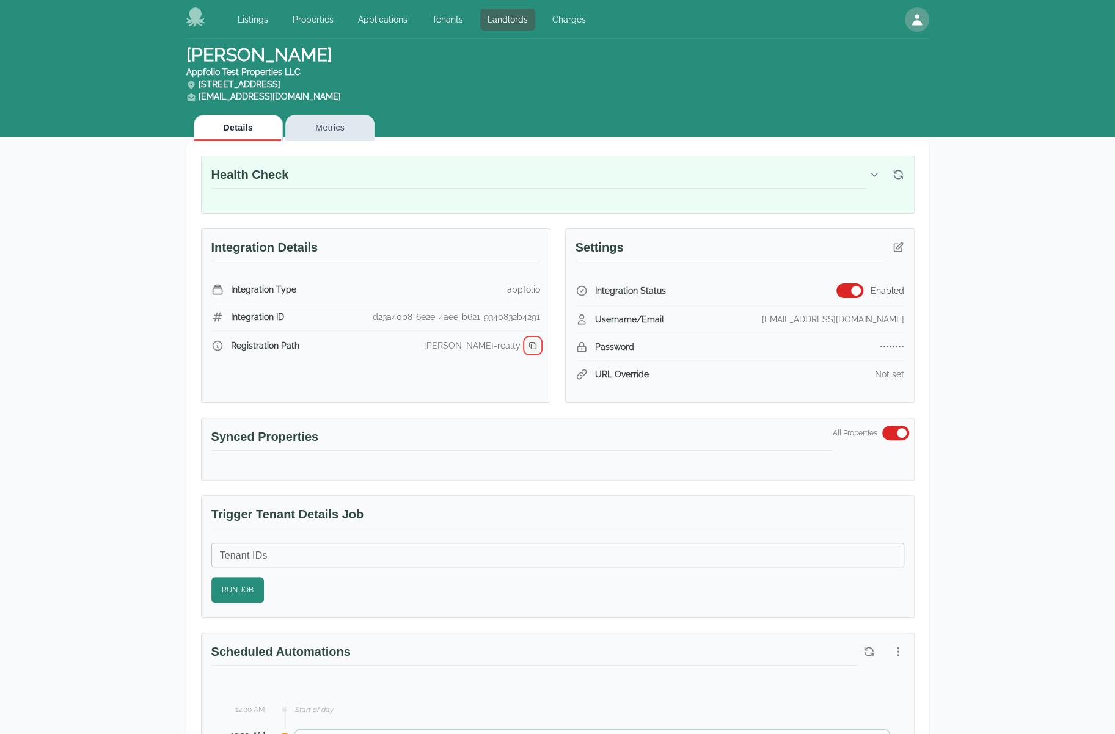
click at [529, 345] on icon "button" at bounding box center [532, 345] width 7 height 7
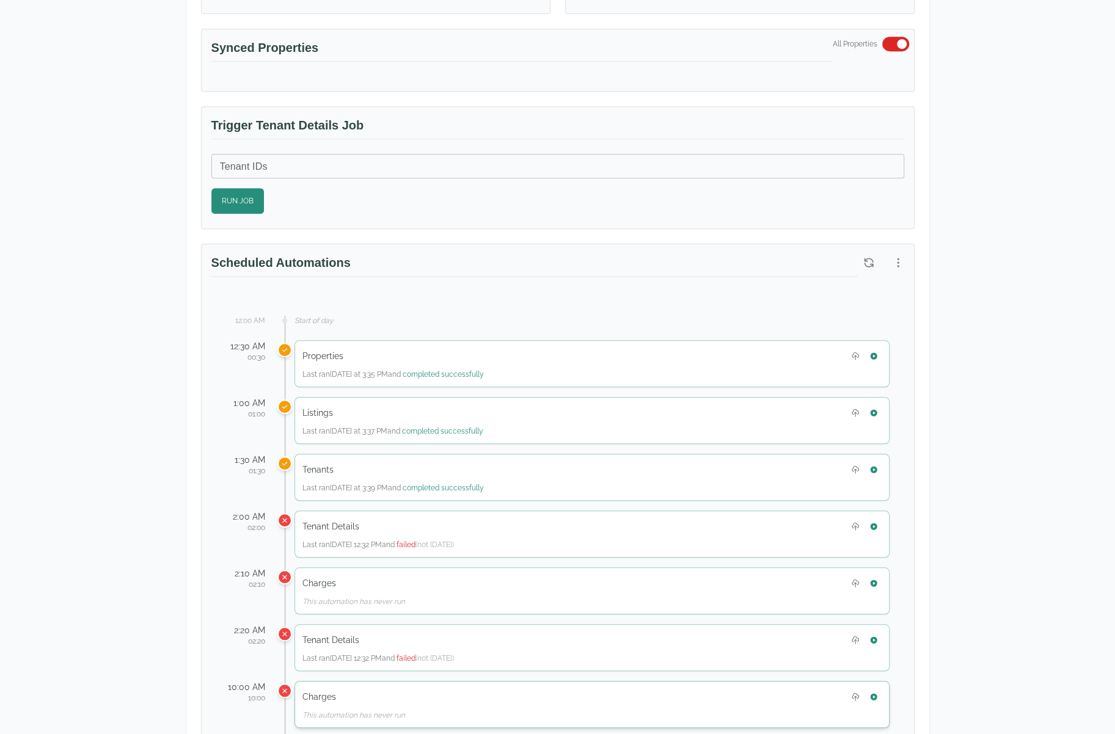
scroll to position [305, 0]
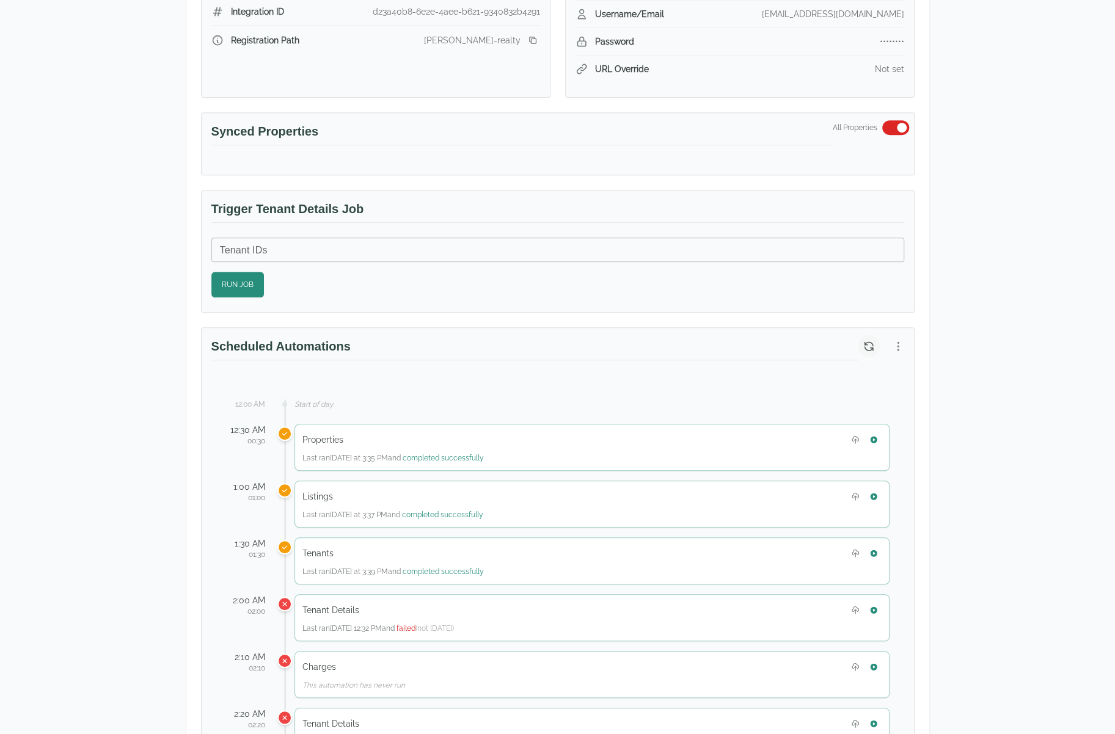
click at [868, 340] on icon "button" at bounding box center [868, 346] width 12 height 12
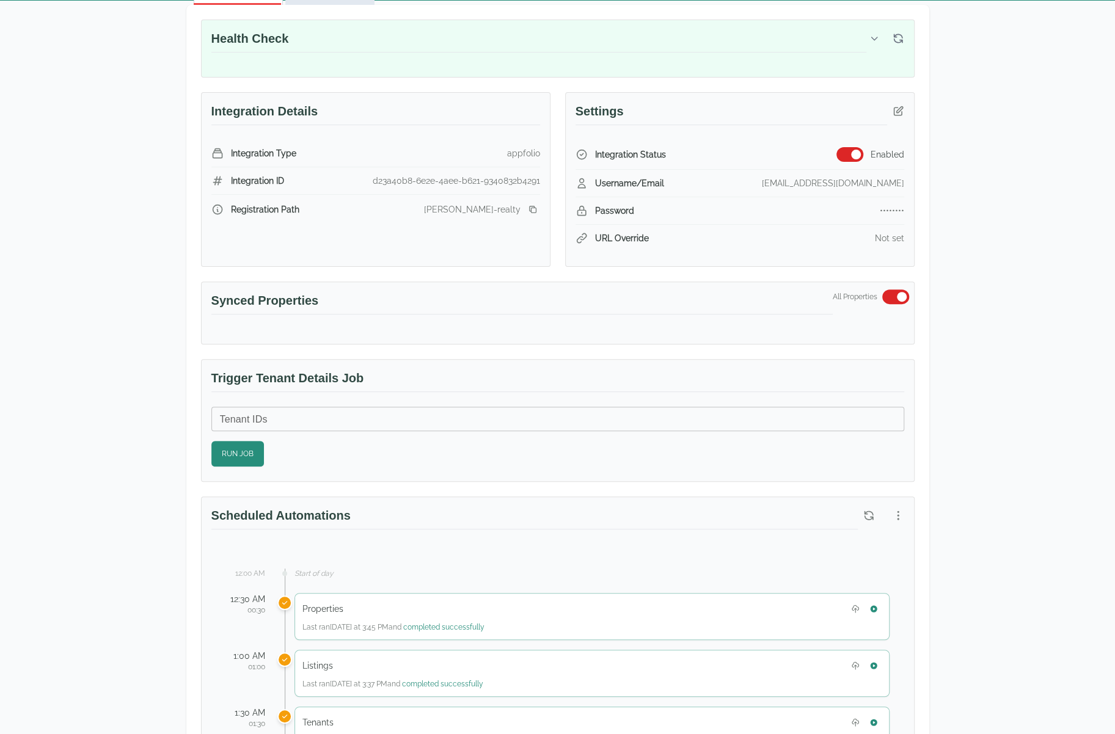
scroll to position [0, 0]
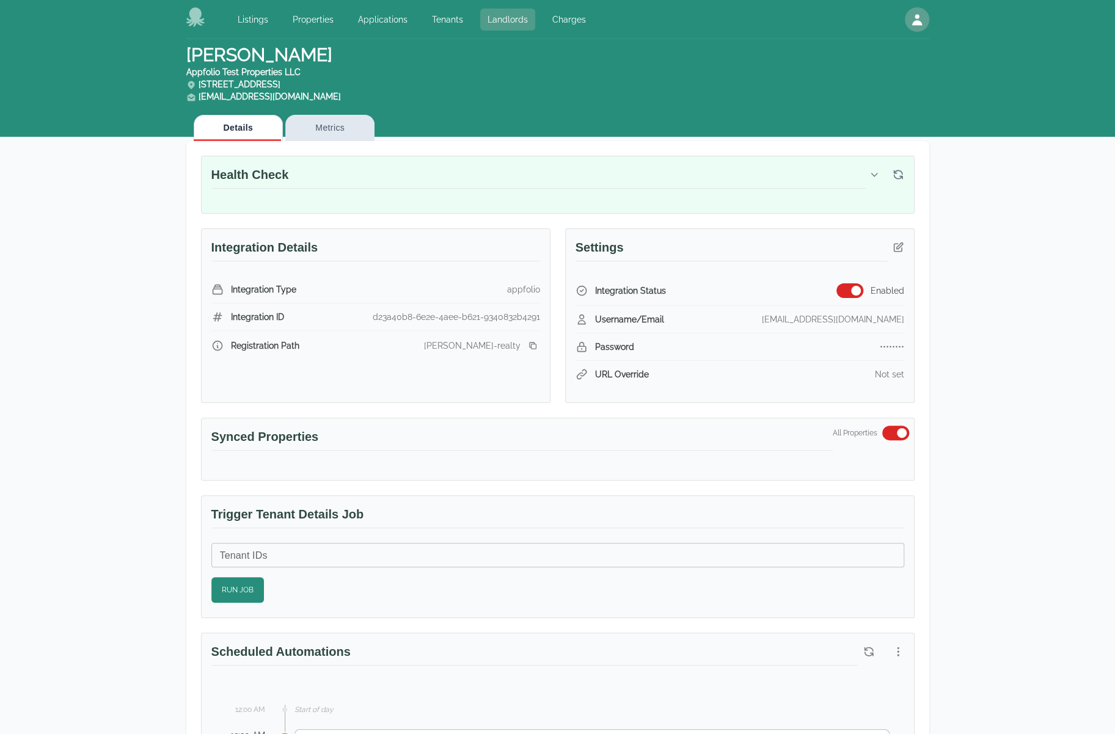
click at [519, 21] on link "Landlords" at bounding box center [507, 20] width 55 height 22
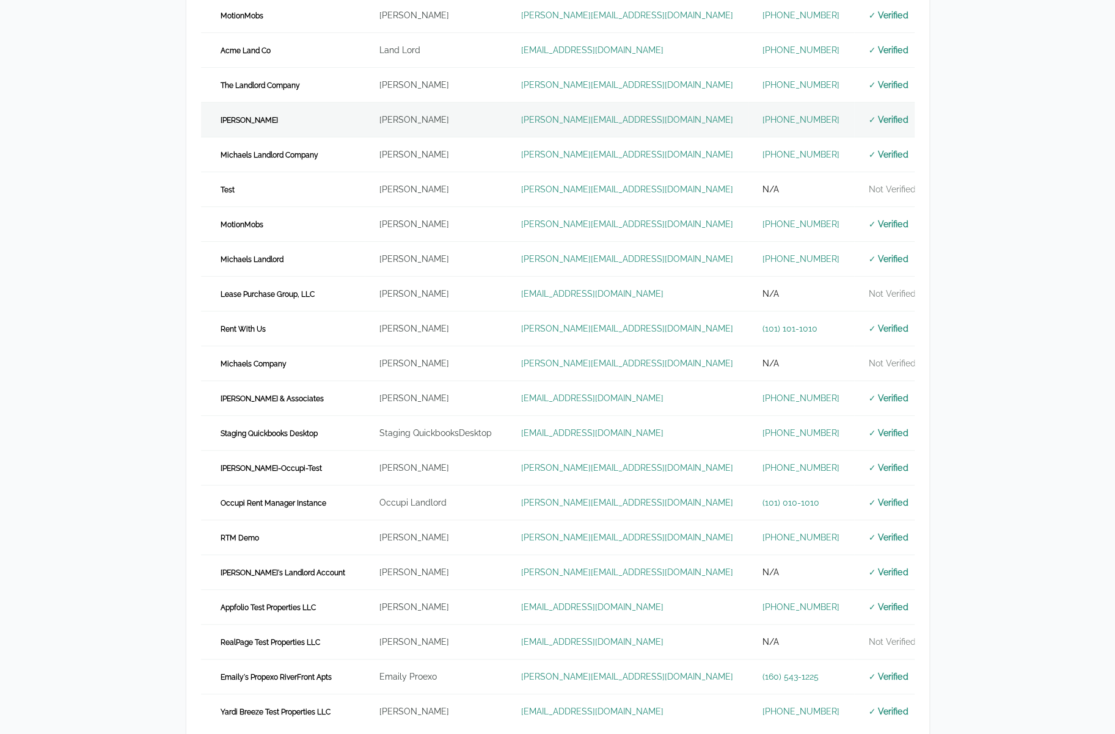
scroll to position [302, 0]
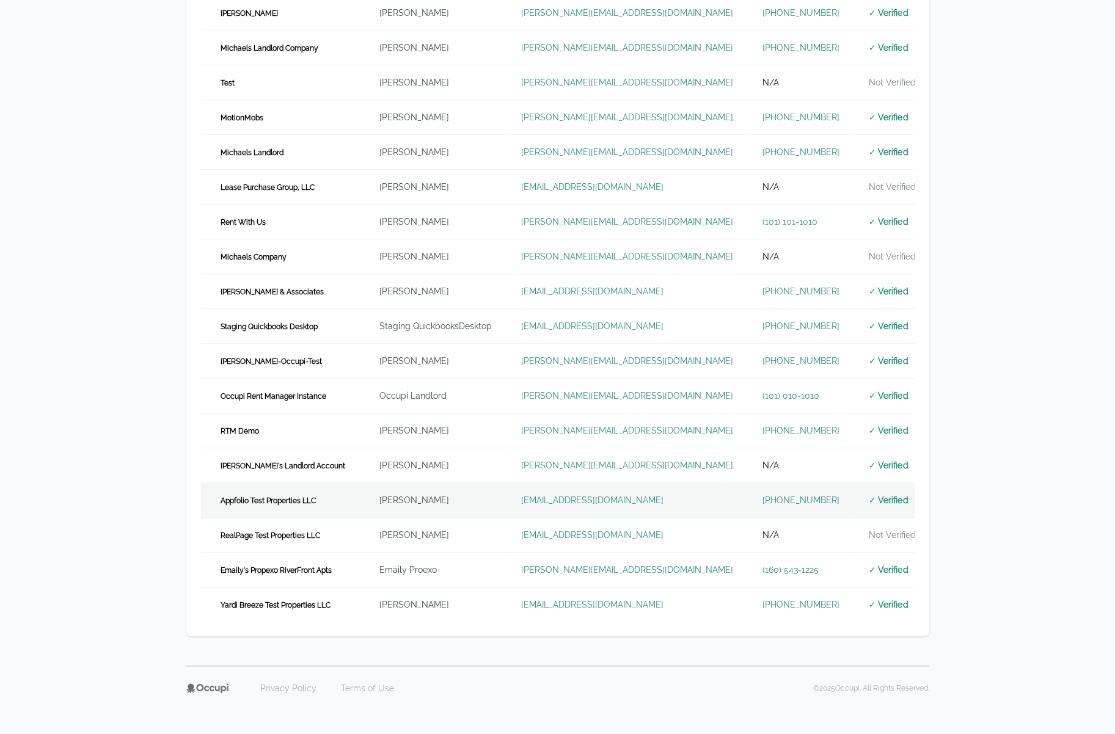
click at [308, 506] on td "Appfolio Test Properties LLC" at bounding box center [283, 500] width 164 height 35
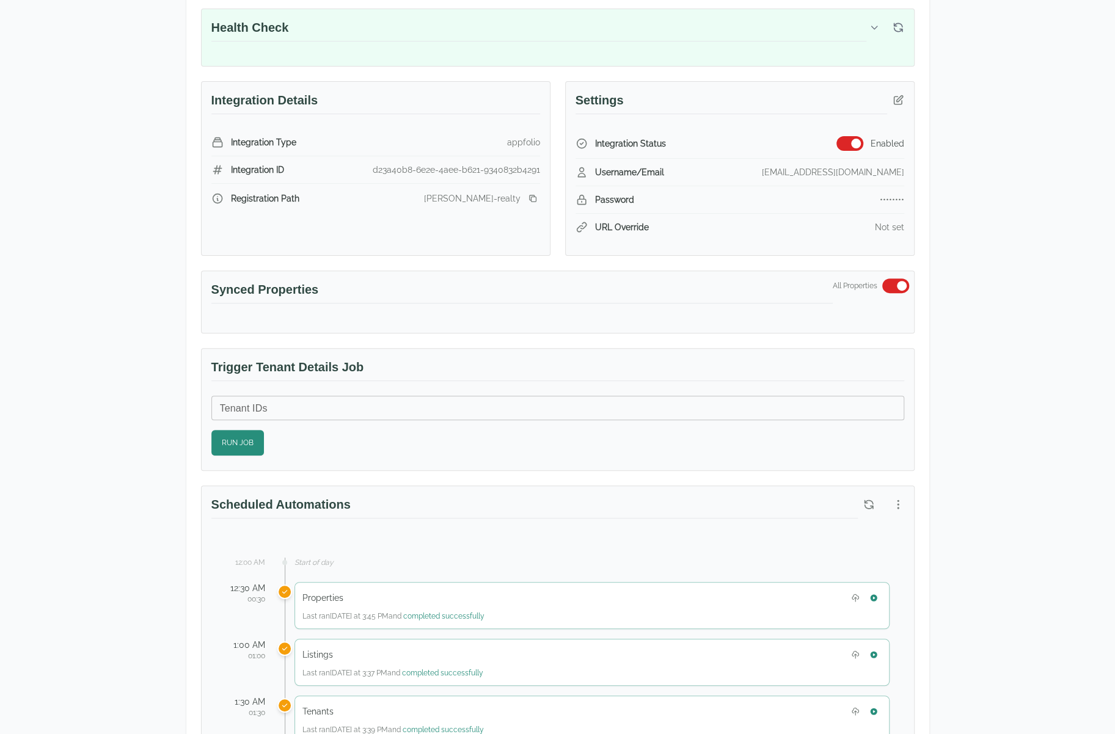
scroll to position [122, 0]
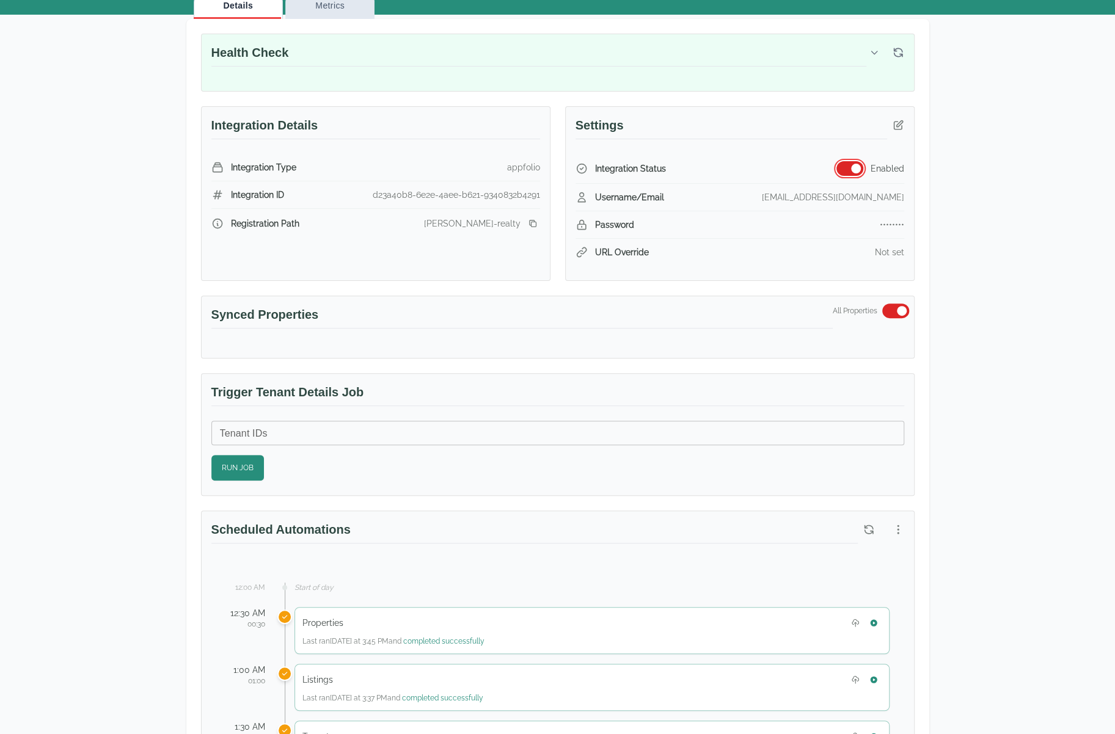
click at [854, 172] on button "button" at bounding box center [849, 168] width 27 height 15
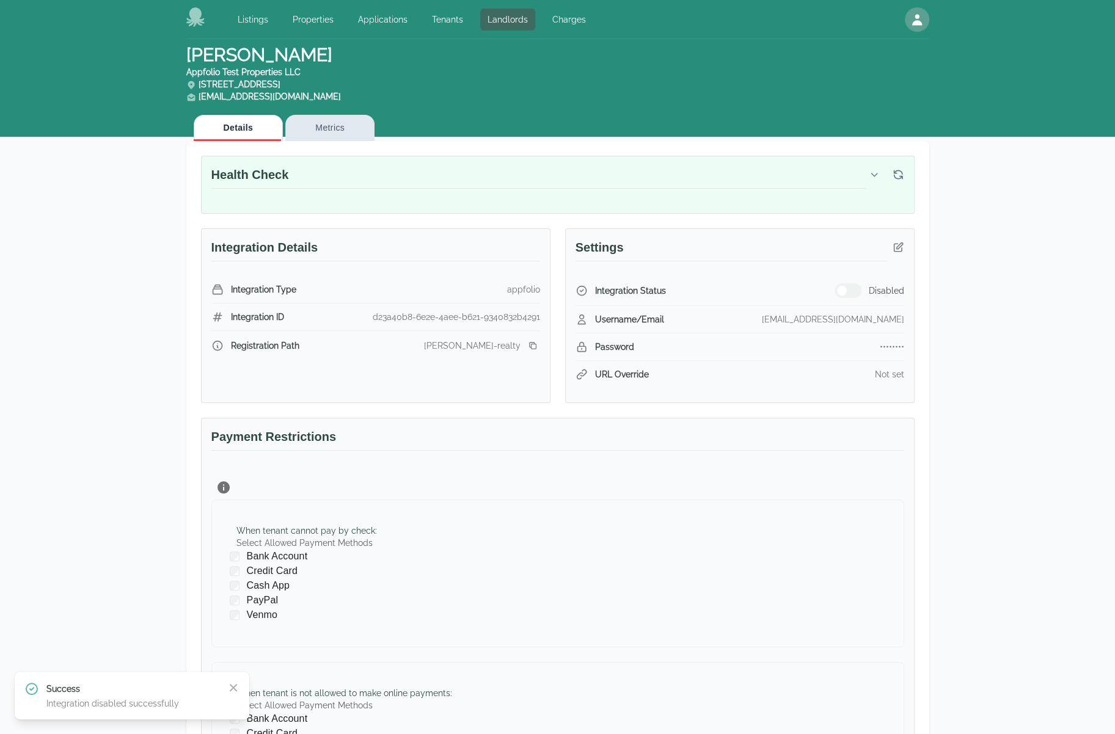
click at [506, 31] on div "Listings Properties Applications Tenants Landlords Charges" at bounding box center [389, 19] width 407 height 24
click at [505, 26] on link "Landlords" at bounding box center [507, 20] width 55 height 22
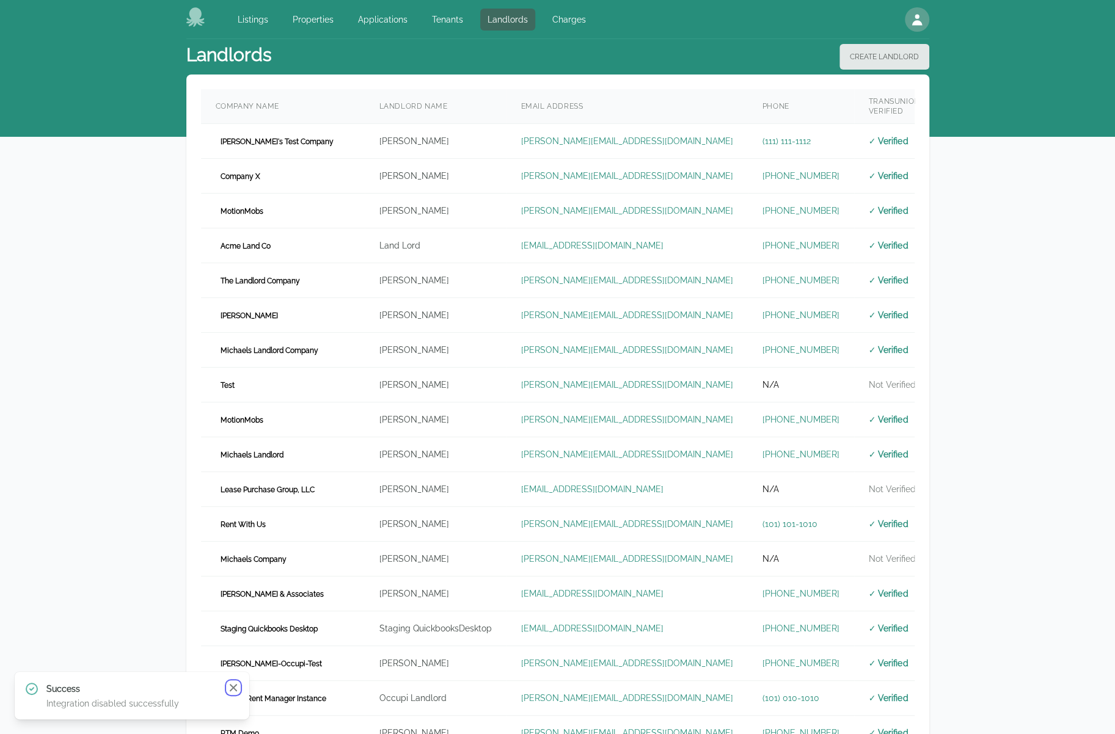
click at [230, 687] on icon "button" at bounding box center [233, 688] width 12 height 12
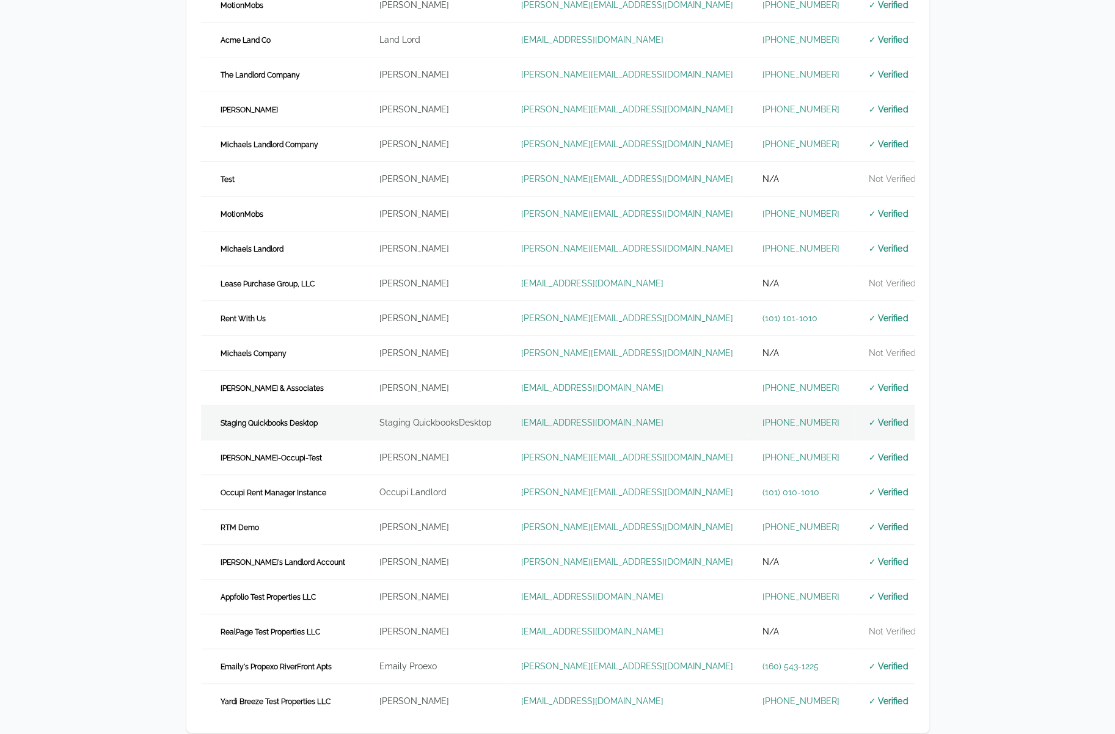
scroll to position [302, 0]
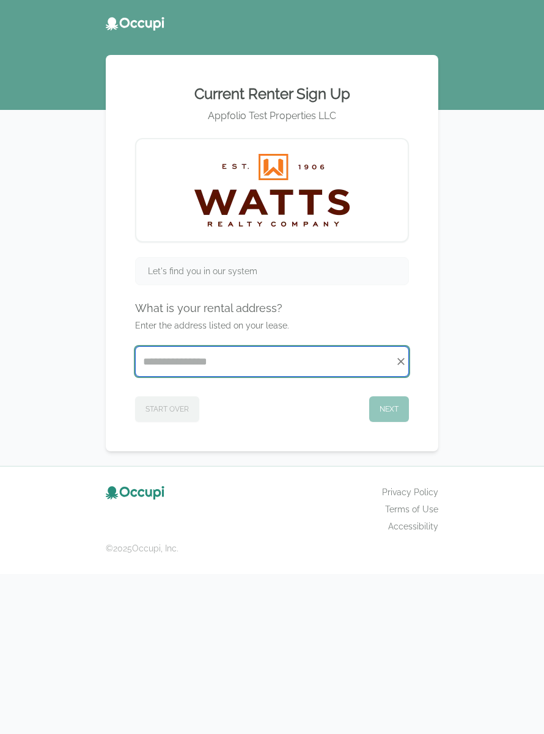
click at [279, 366] on input "Start typing..." at bounding box center [272, 361] width 272 height 29
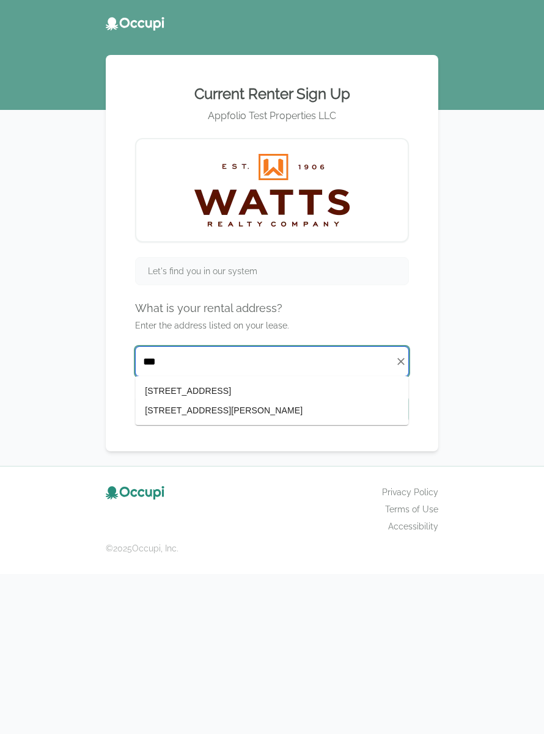
click at [260, 403] on li "[STREET_ADDRESS][PERSON_NAME]" at bounding box center [271, 411] width 273 height 20
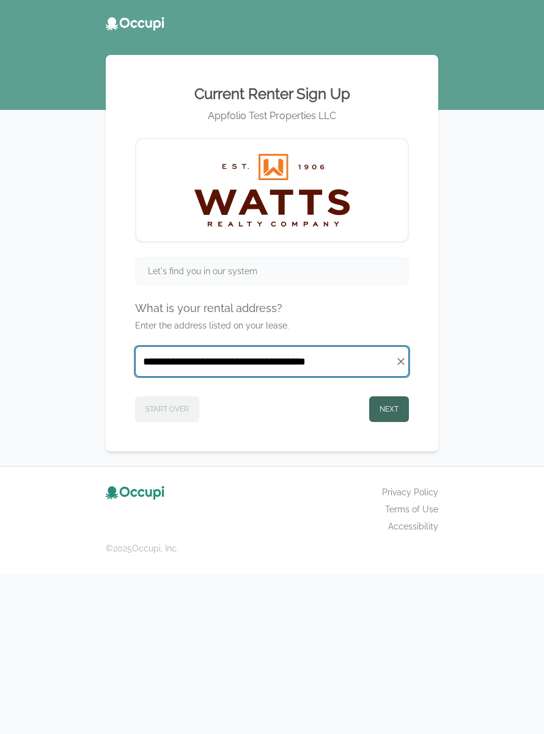
type input "**********"
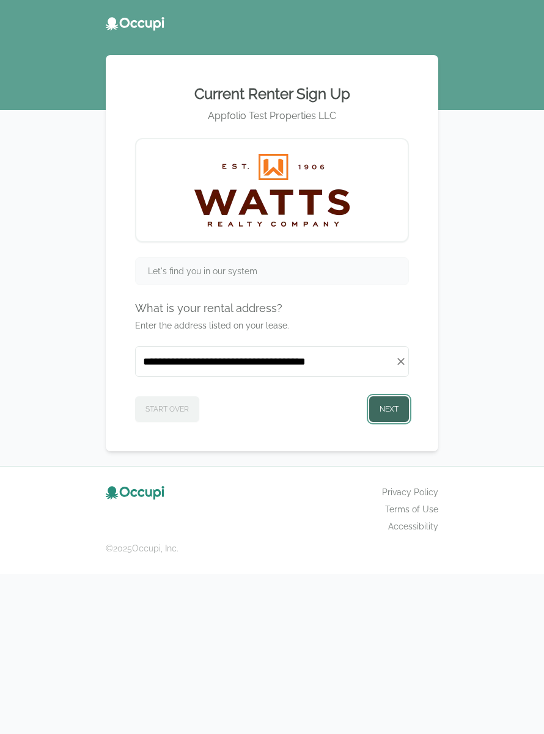
click at [386, 414] on button "Next" at bounding box center [389, 409] width 40 height 26
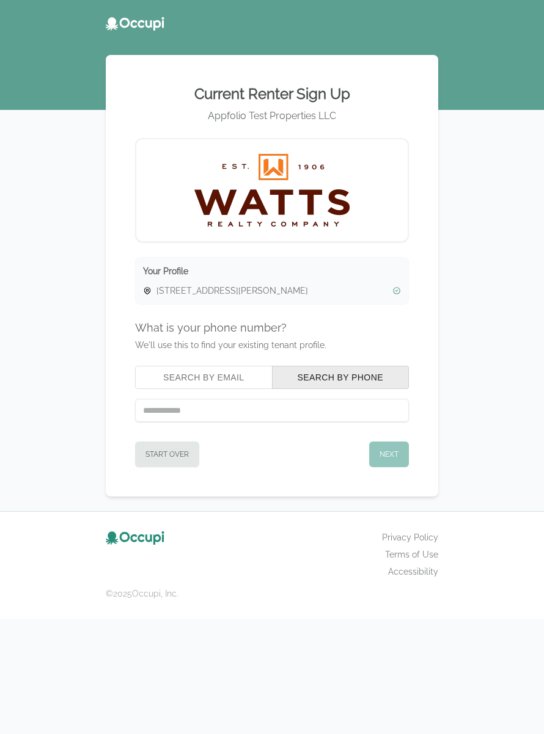
click at [229, 382] on button "Search by Email" at bounding box center [203, 377] width 137 height 23
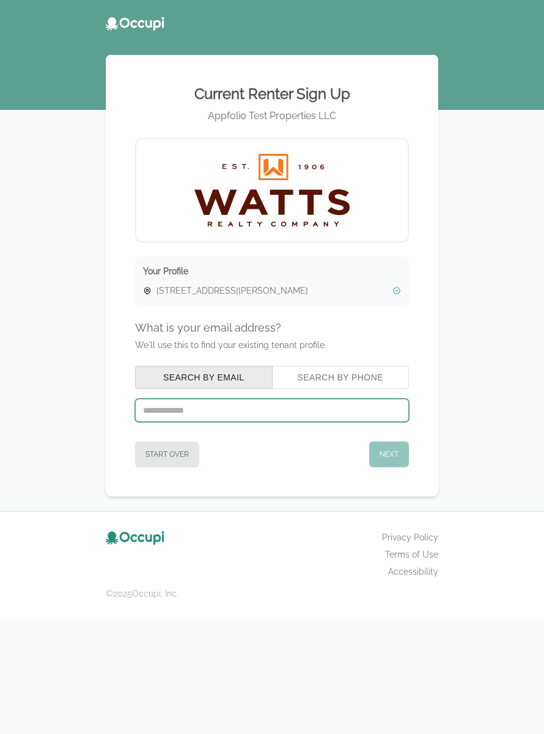
click at [235, 409] on input "text" at bounding box center [272, 410] width 274 height 23
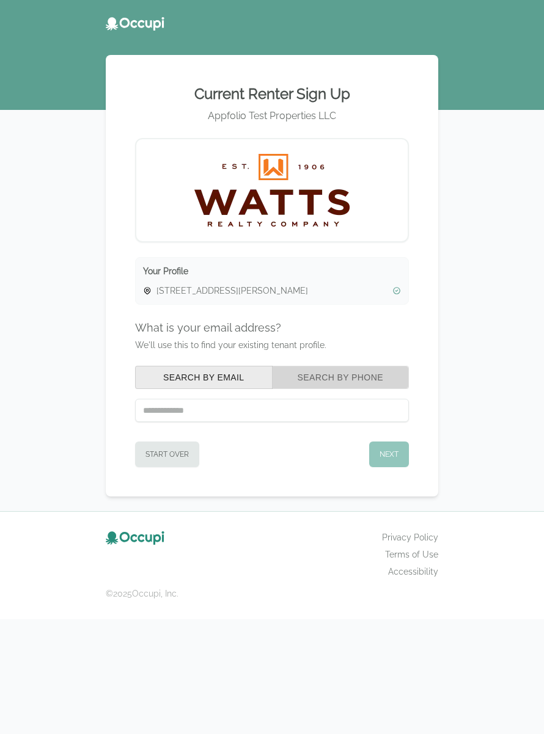
click at [335, 385] on button "Search by Phone" at bounding box center [340, 377] width 137 height 23
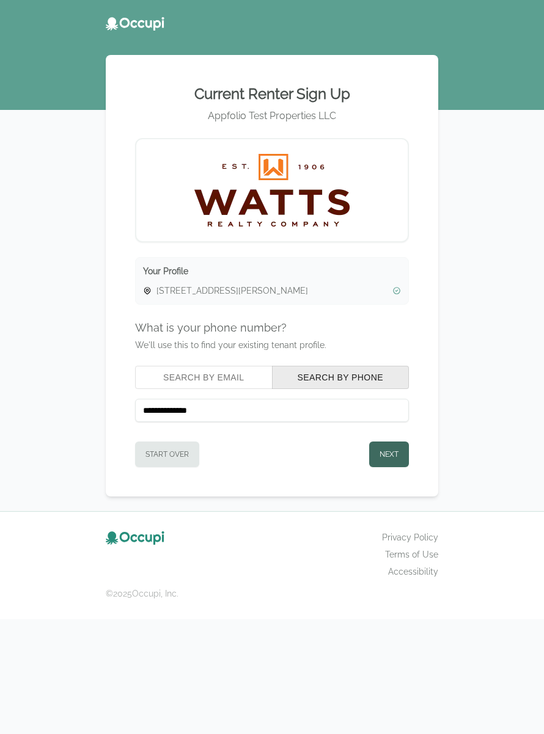
type input "**********"
click at [381, 459] on button "Next" at bounding box center [389, 455] width 40 height 26
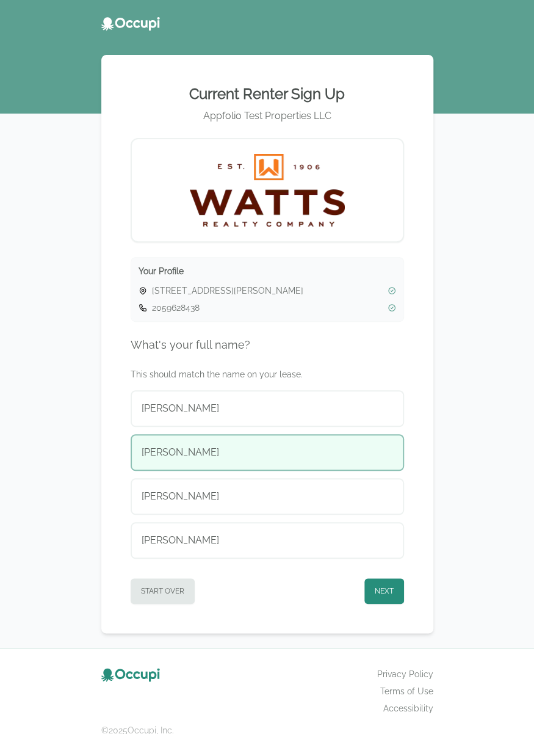
drag, startPoint x: 335, startPoint y: 450, endPoint x: 335, endPoint y: 459, distance: 9.2
click at [335, 446] on div "[PERSON_NAME]" at bounding box center [268, 452] width 252 height 15
click at [399, 598] on button "Next" at bounding box center [385, 591] width 40 height 26
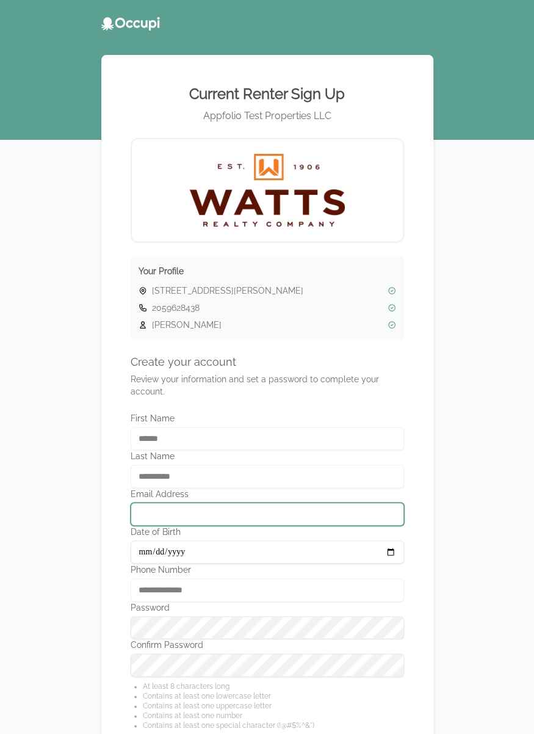
click at [259, 519] on input "Email Address" at bounding box center [268, 514] width 274 height 23
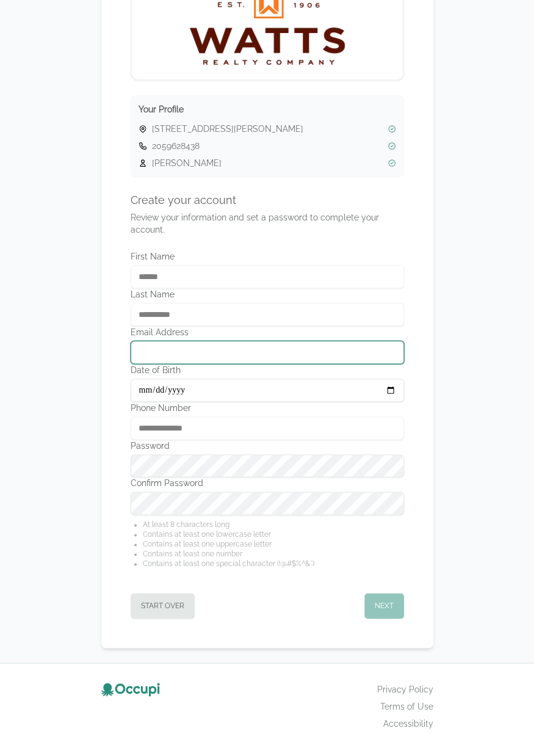
scroll to position [183, 0]
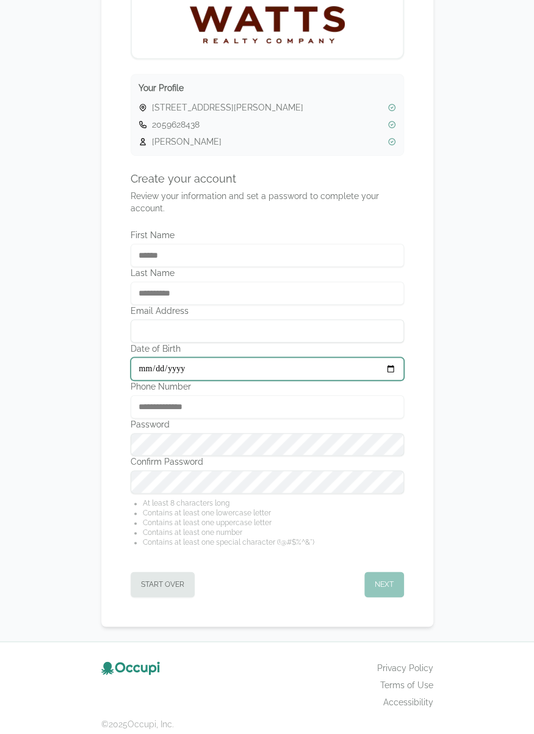
click at [139, 370] on input "Date of Birth" at bounding box center [268, 368] width 274 height 23
type input "**********"
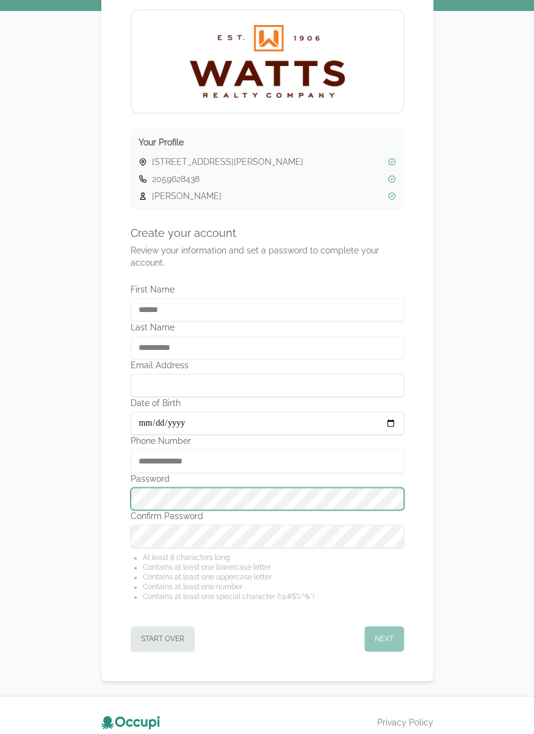
scroll to position [122, 0]
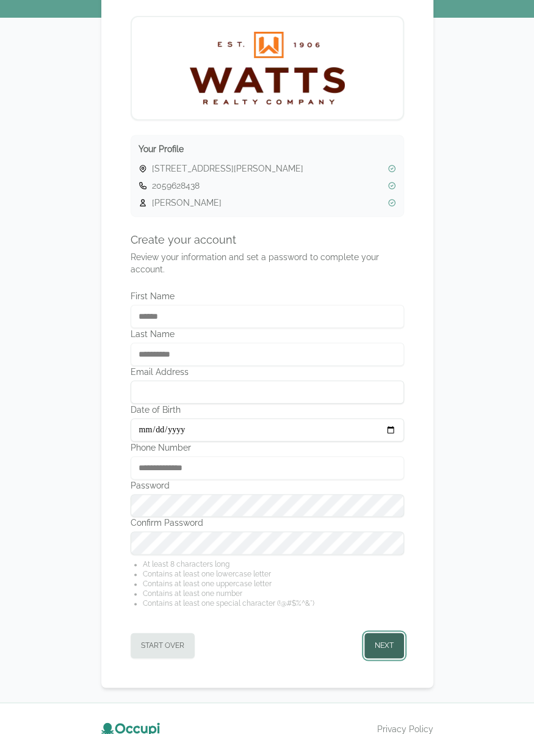
click at [392, 643] on button "Next" at bounding box center [385, 646] width 40 height 26
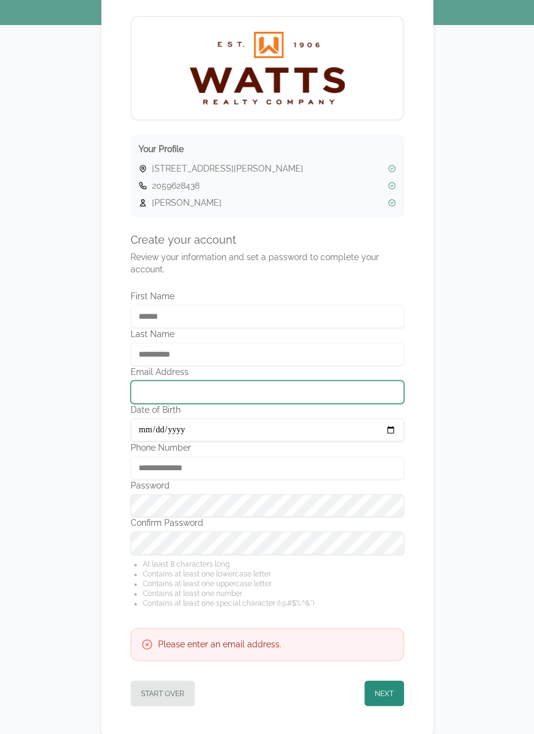
click at [261, 395] on input "Email Address" at bounding box center [268, 392] width 274 height 23
type input "**********"
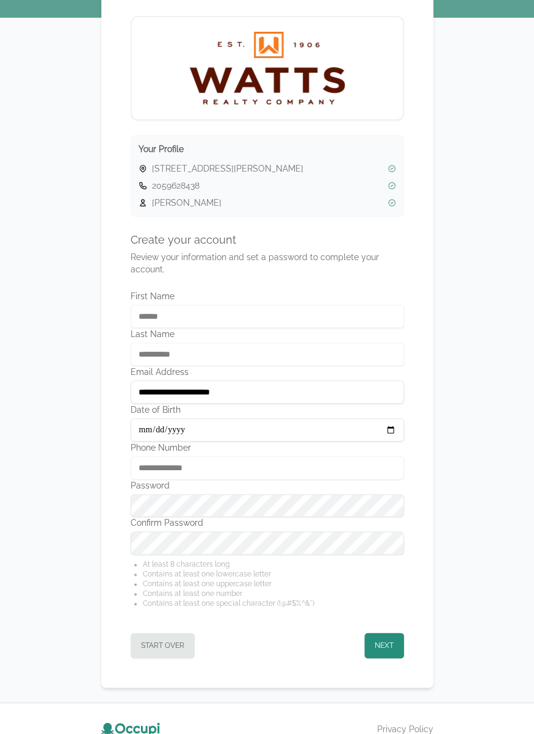
click at [472, 453] on div "**********" at bounding box center [267, 344] width 534 height 933
click at [388, 640] on button "Next" at bounding box center [385, 646] width 40 height 26
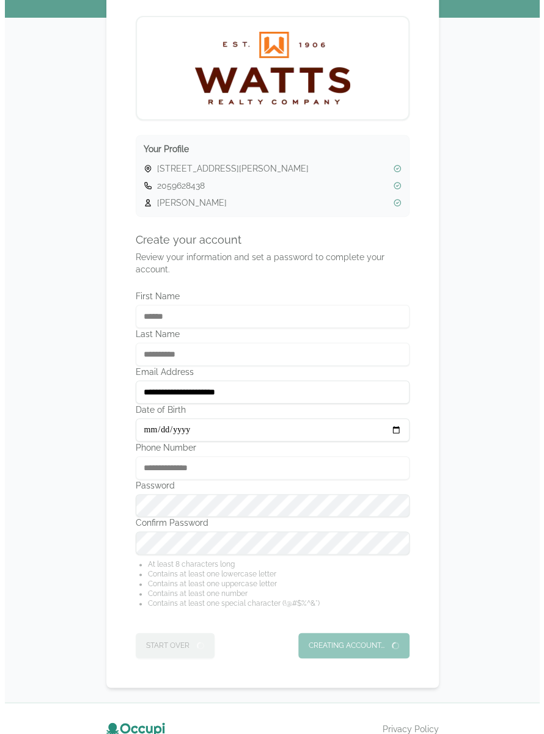
scroll to position [0, 0]
